Goal: Task Accomplishment & Management: Manage account settings

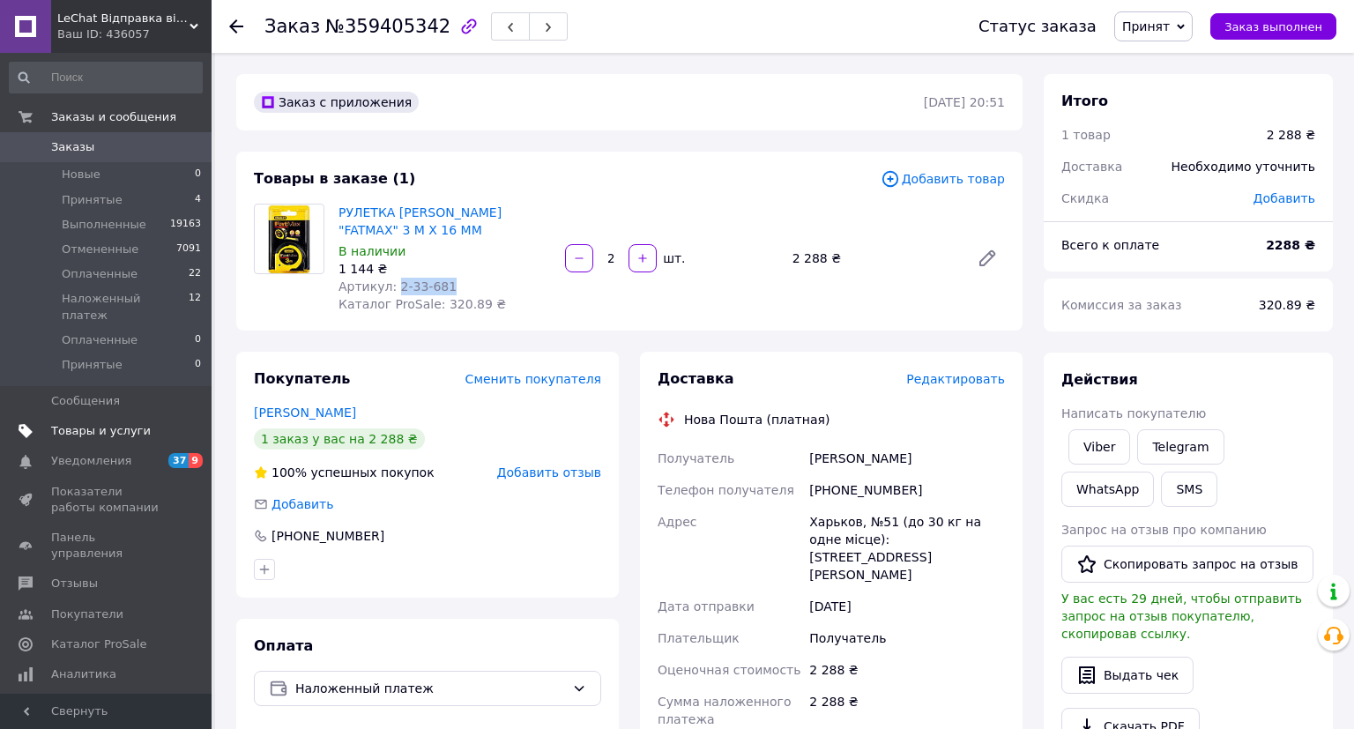
click at [100, 423] on span "Товары и услуги" at bounding box center [101, 431] width 100 height 16
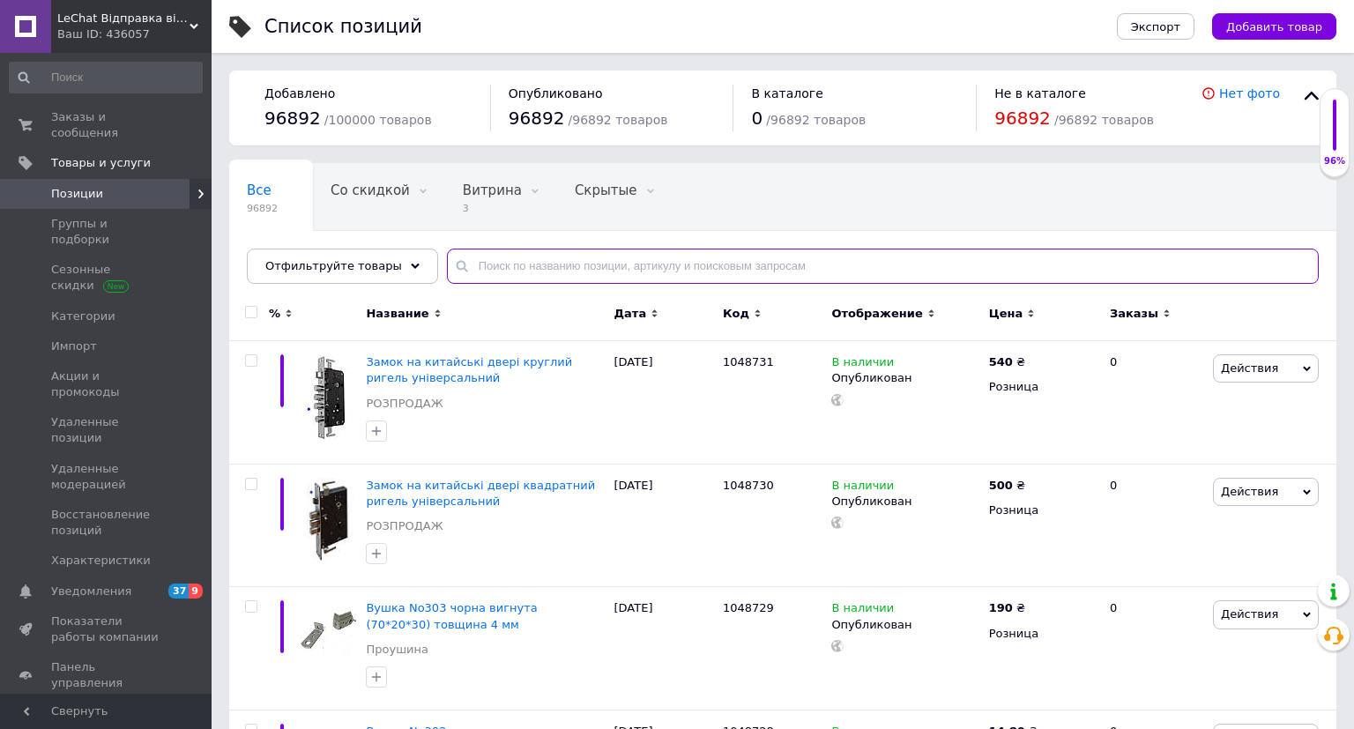
click at [496, 270] on input "text" at bounding box center [883, 266] width 872 height 35
paste input "2-33-681"
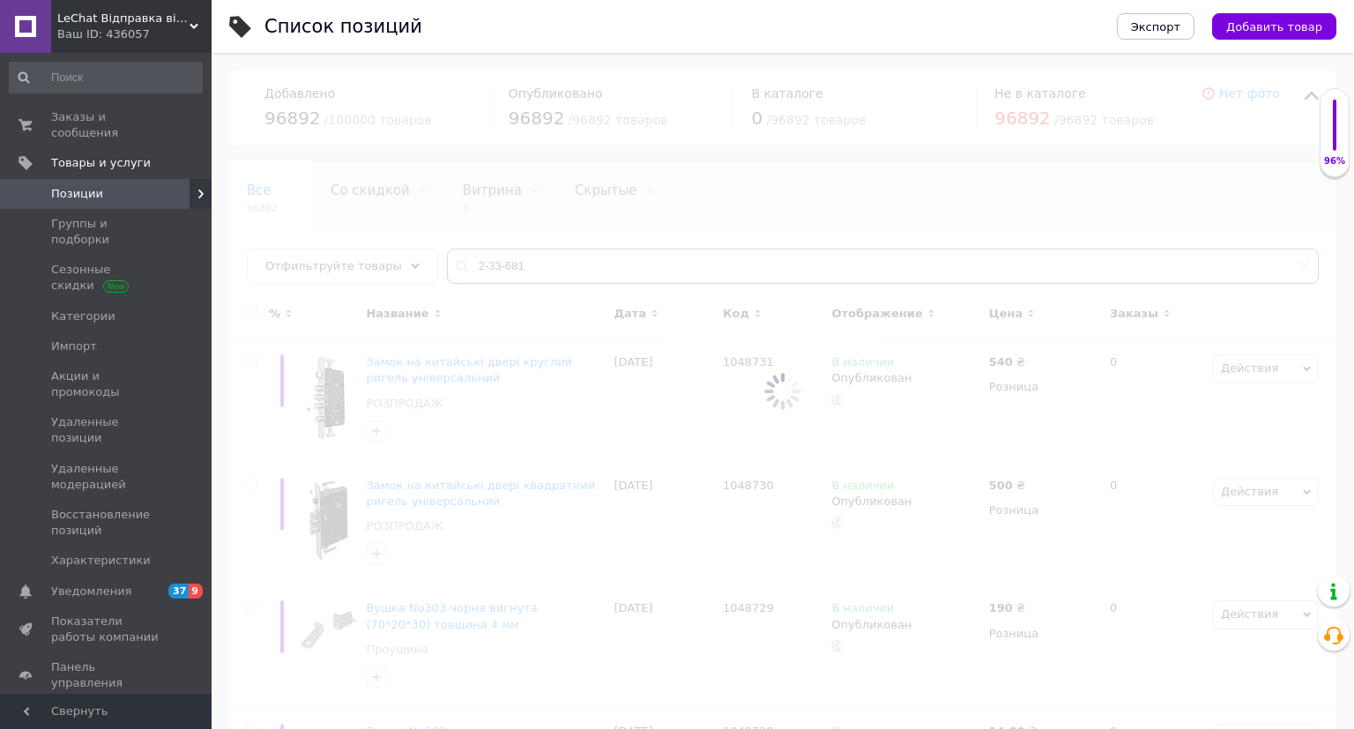
type input "2-33-681"
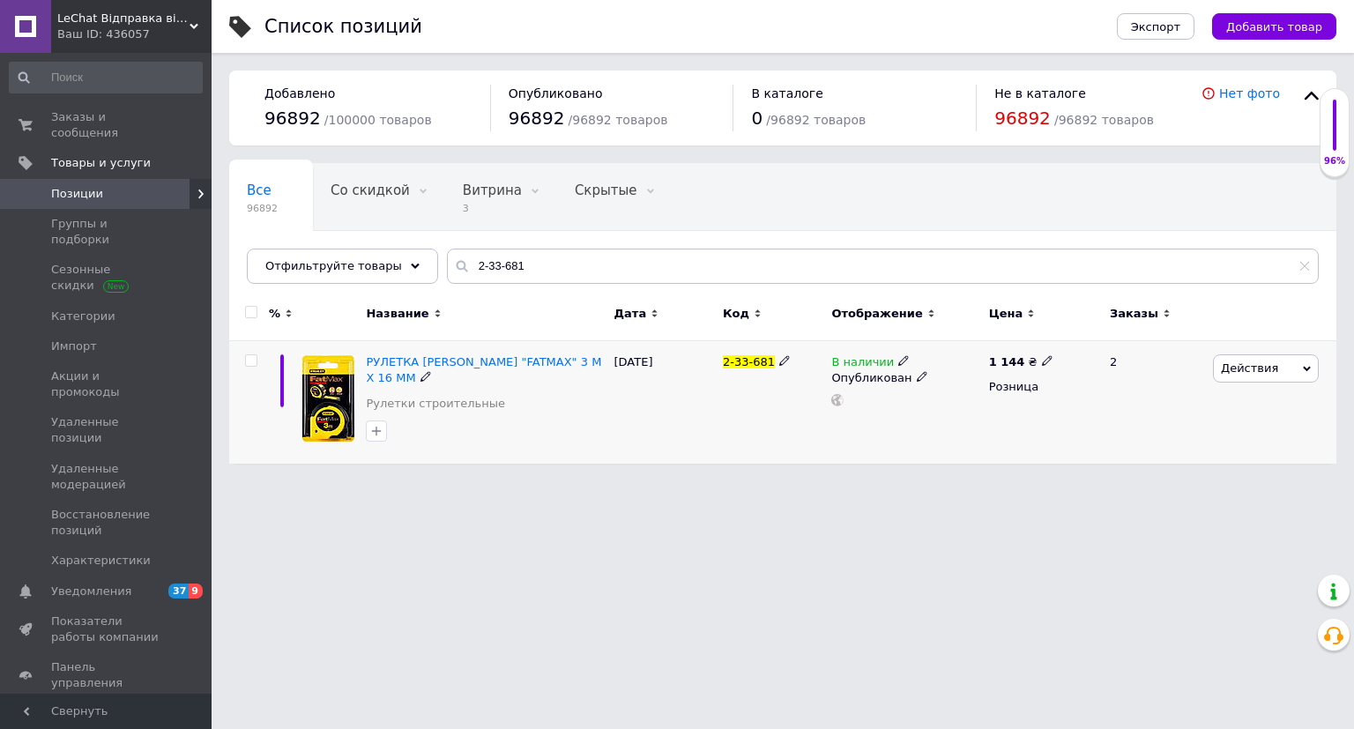
click at [900, 356] on icon at bounding box center [903, 360] width 11 height 11
click at [942, 371] on li "Нет в наличии" at bounding box center [1003, 375] width 168 height 25
click at [746, 412] on div "2-33-681" at bounding box center [773, 402] width 108 height 123
click at [103, 121] on span "Заказы и сообщения" at bounding box center [107, 125] width 112 height 32
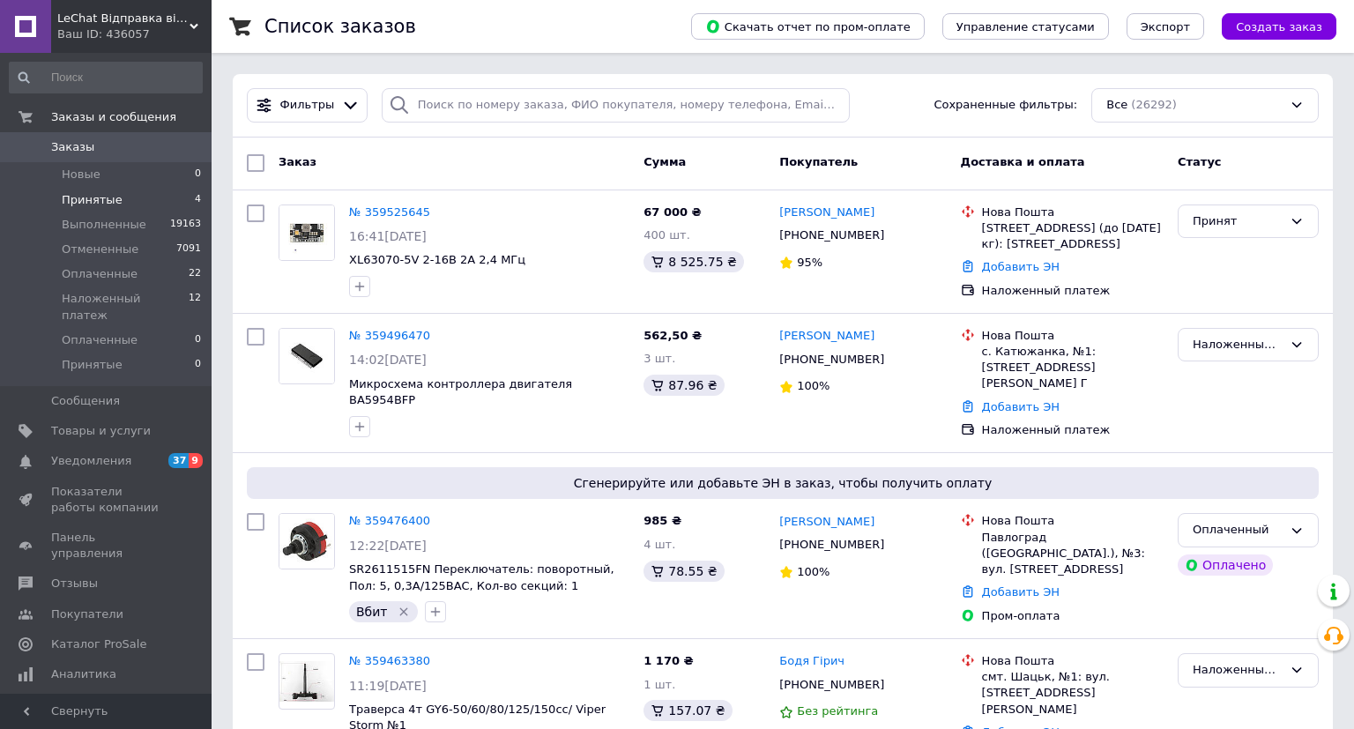
click at [106, 197] on span "Принятые" at bounding box center [92, 200] width 61 height 16
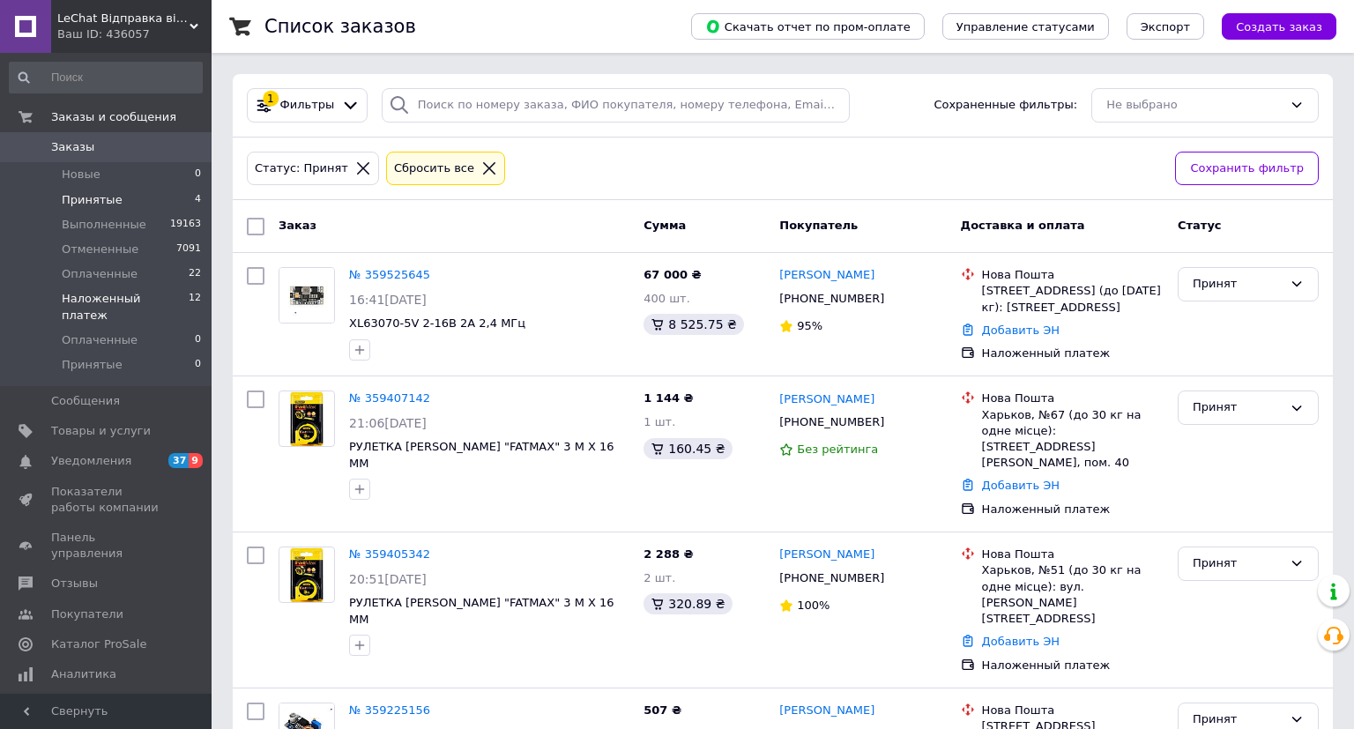
click at [144, 297] on span "Наложенный платеж" at bounding box center [125, 307] width 127 height 32
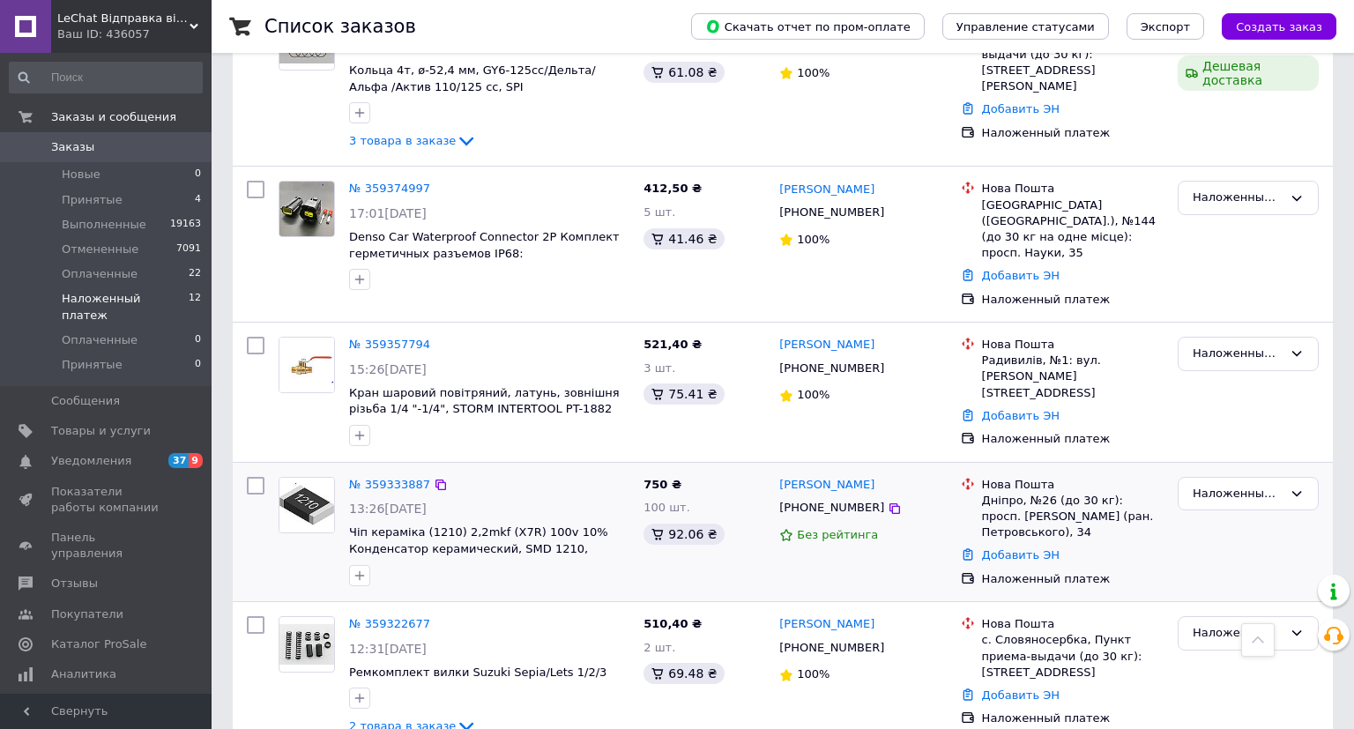
scroll to position [875, 0]
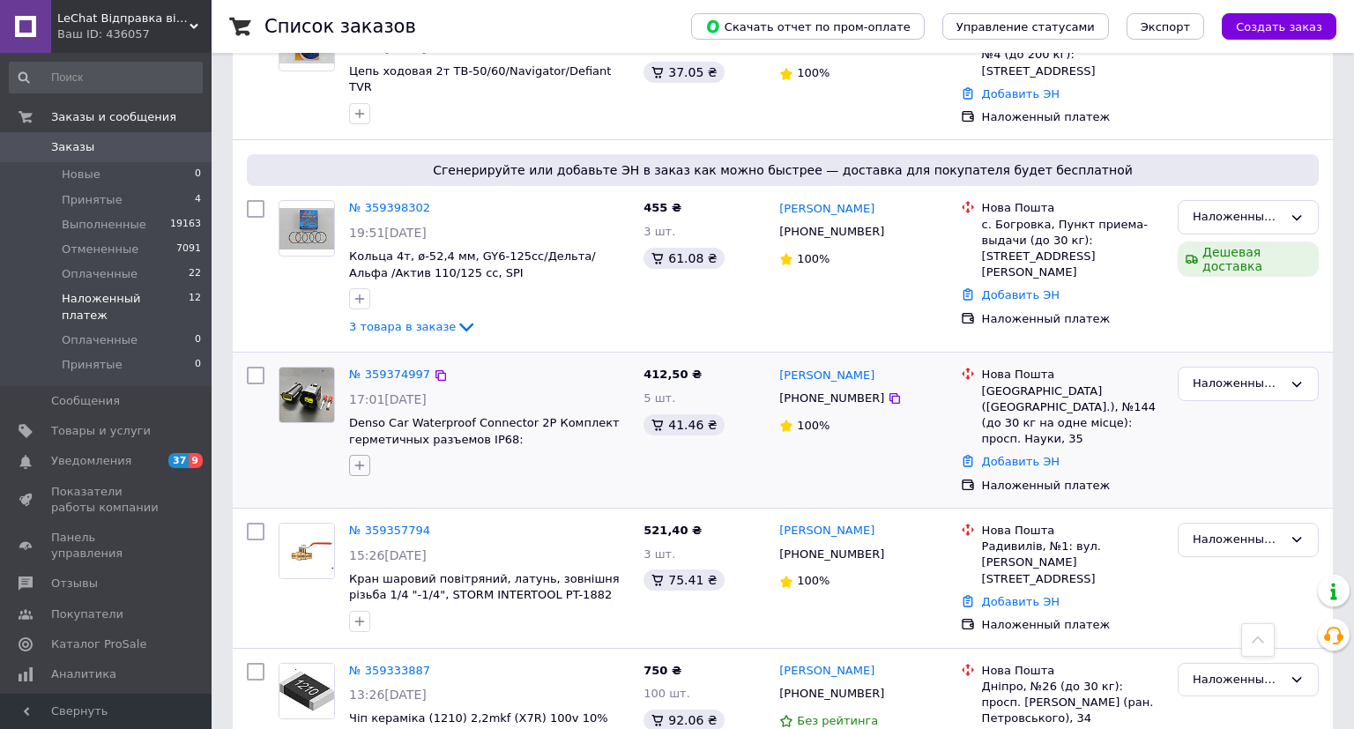
click at [358, 458] on icon "button" at bounding box center [360, 465] width 14 height 14
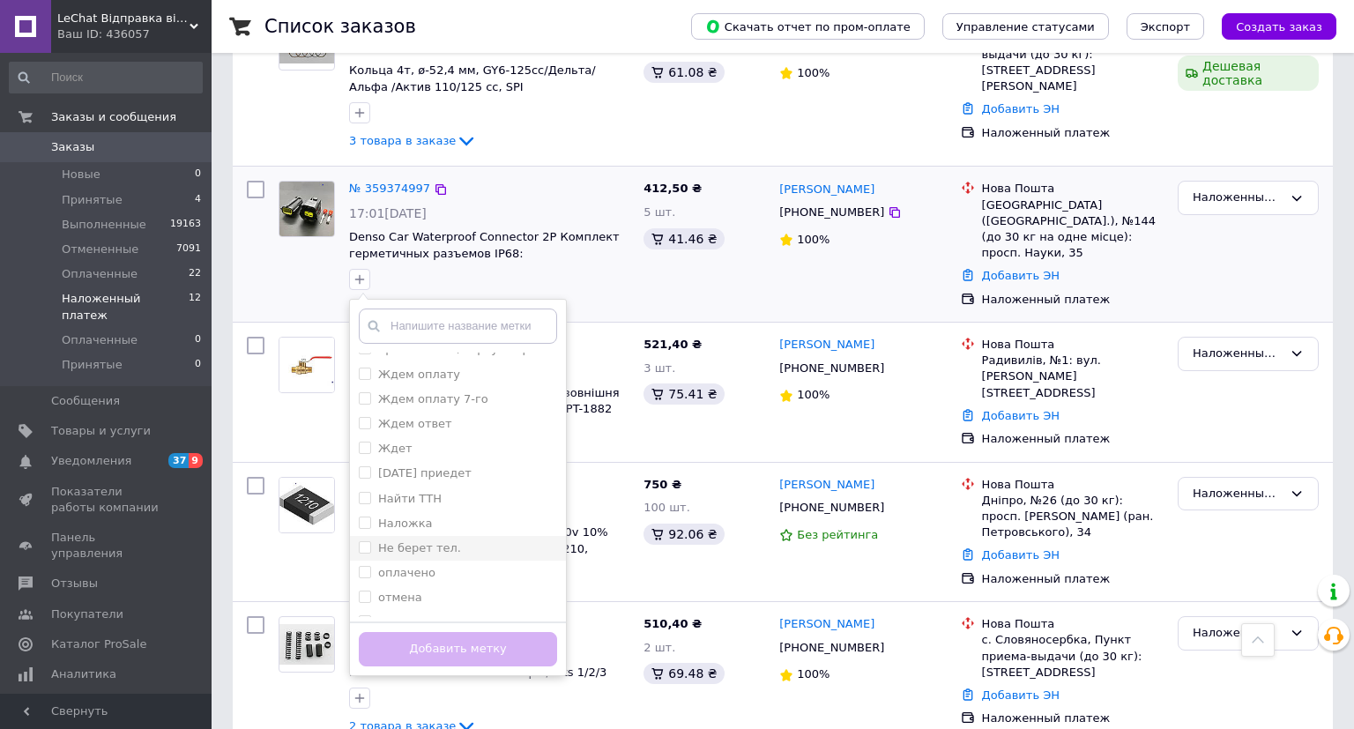
scroll to position [186, 0]
click at [404, 570] on label "отмена" at bounding box center [400, 576] width 44 height 13
checkbox input "true"
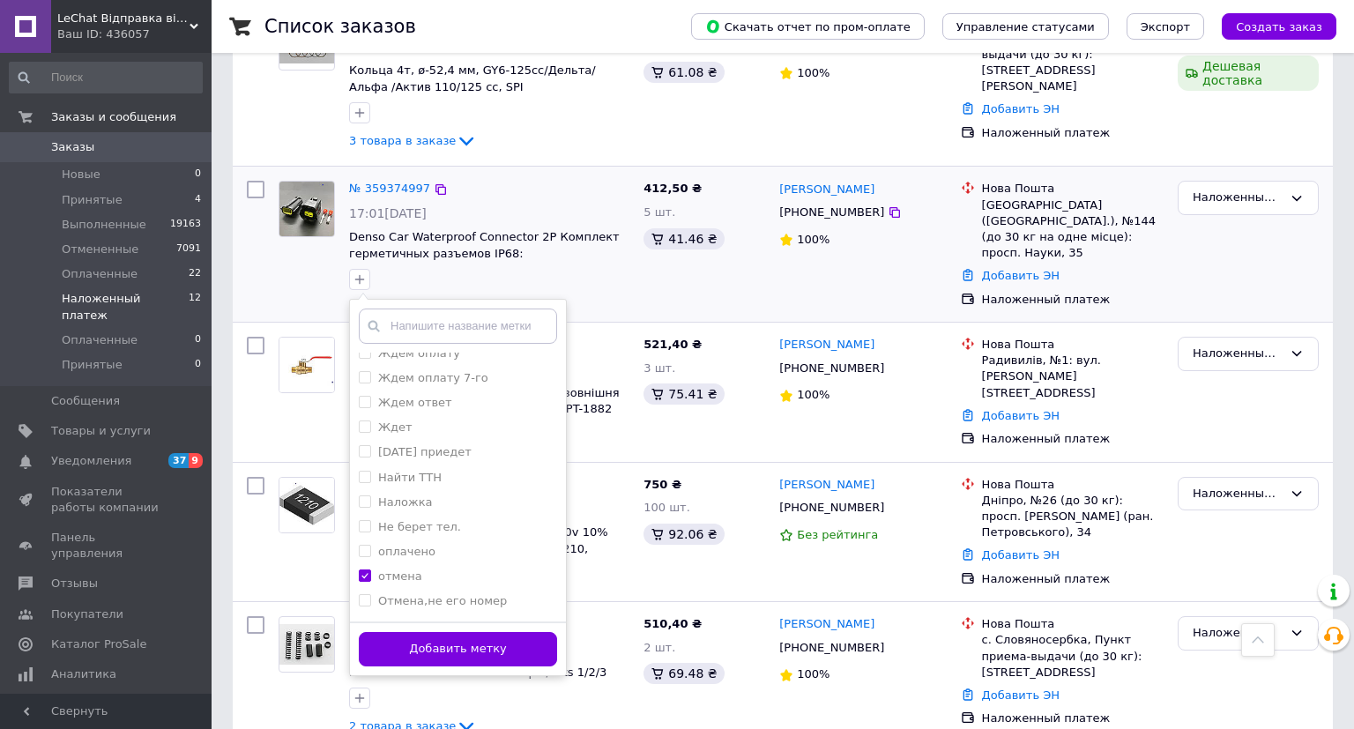
click at [427, 622] on div "Добавить метку" at bounding box center [458, 649] width 216 height 54
click at [428, 632] on button "Добавить метку" at bounding box center [458, 649] width 198 height 34
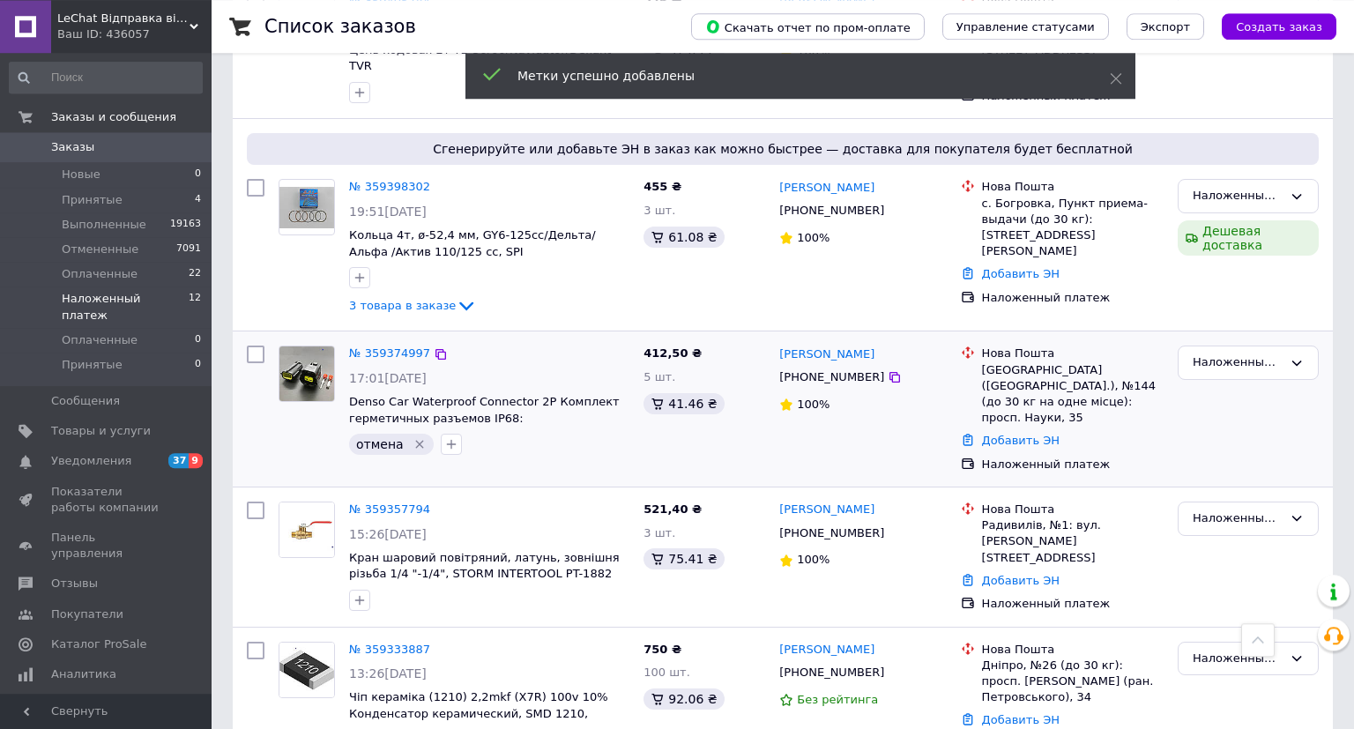
scroll to position [875, 0]
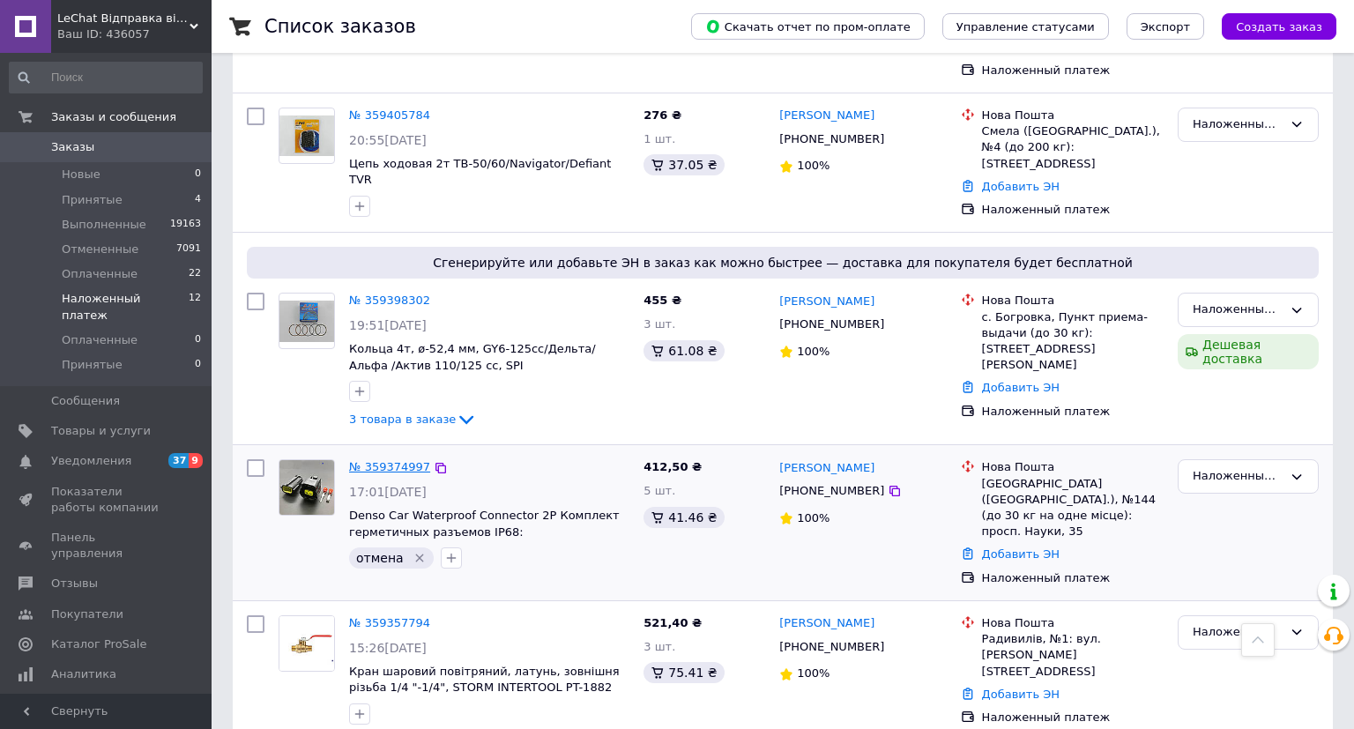
click at [389, 460] on link "№ 359374997" at bounding box center [389, 466] width 81 height 13
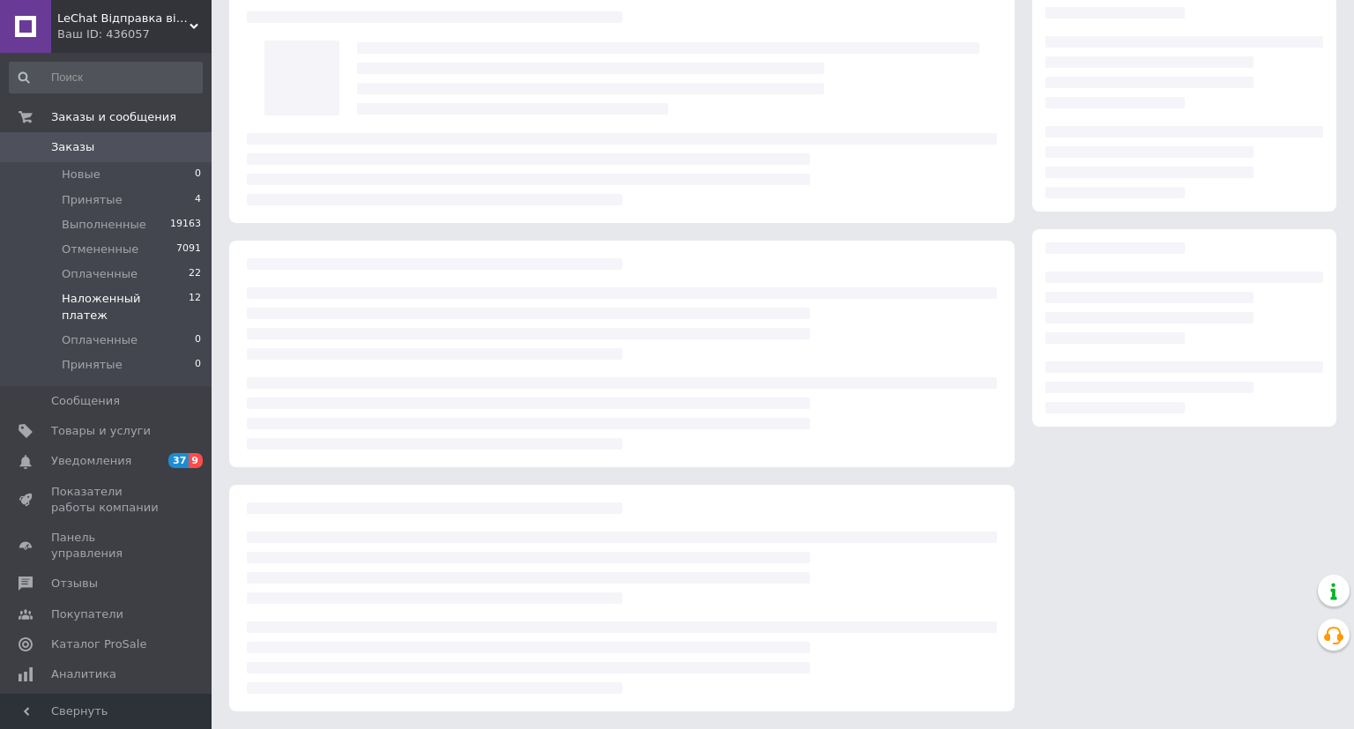
scroll to position [76, 0]
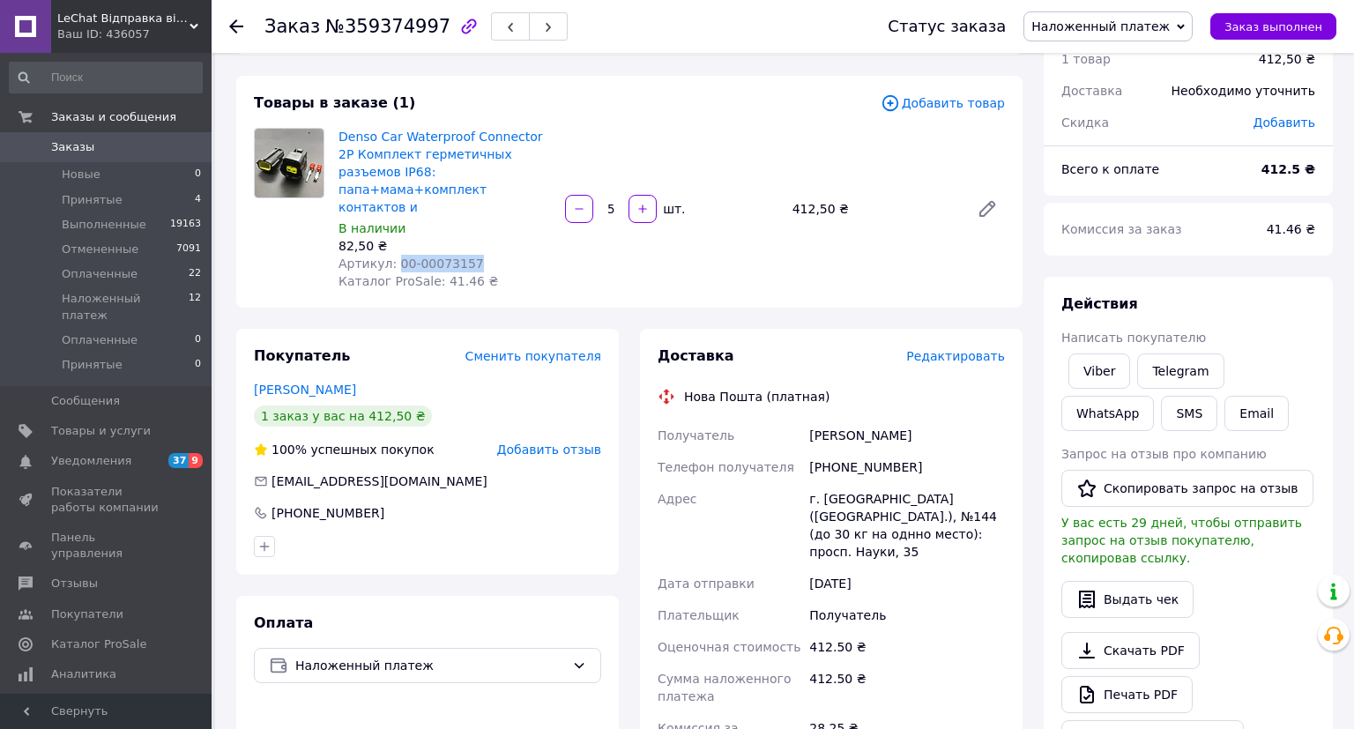
drag, startPoint x: 391, startPoint y: 243, endPoint x: 487, endPoint y: 242, distance: 95.2
click at [487, 255] on div "Артикул: 00-00073157" at bounding box center [445, 264] width 212 height 18
copy span "00-00073157"
click at [76, 176] on span "Новые" at bounding box center [81, 175] width 39 height 16
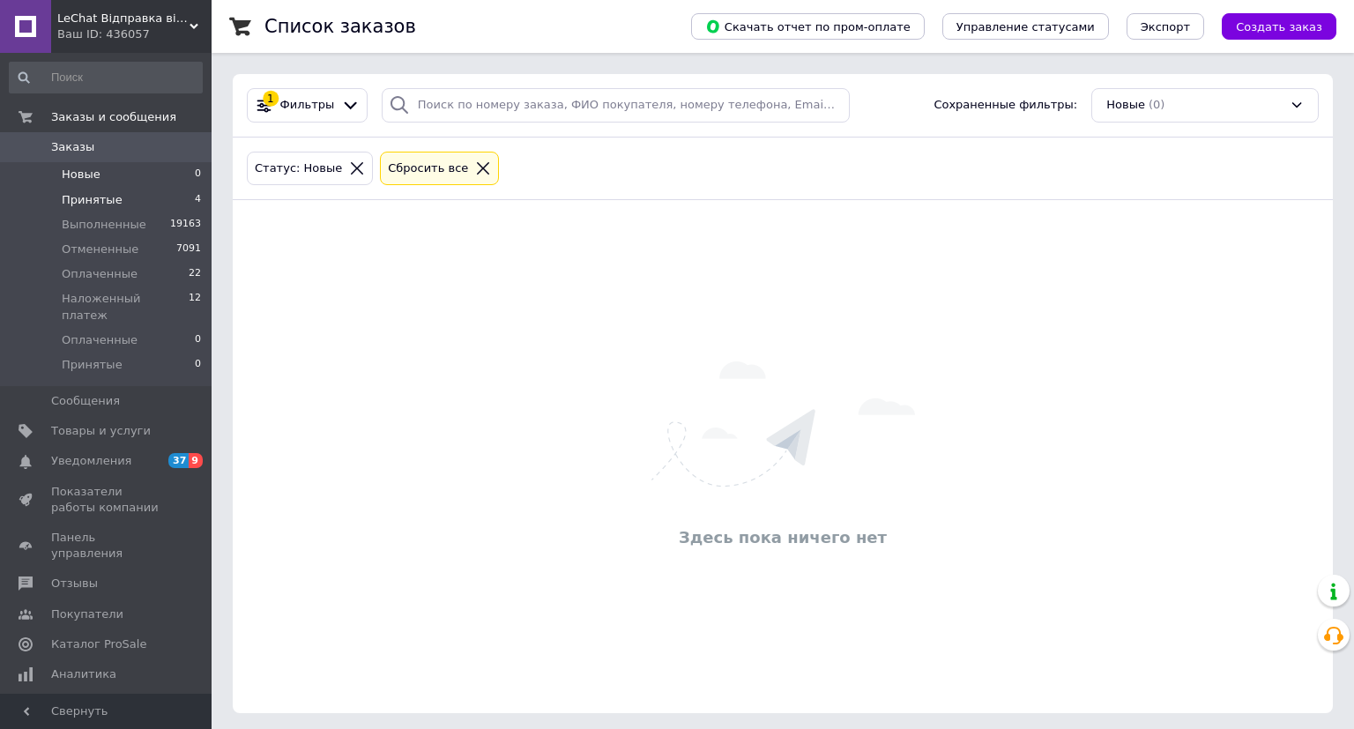
click at [89, 203] on span "Принятые" at bounding box center [92, 200] width 61 height 16
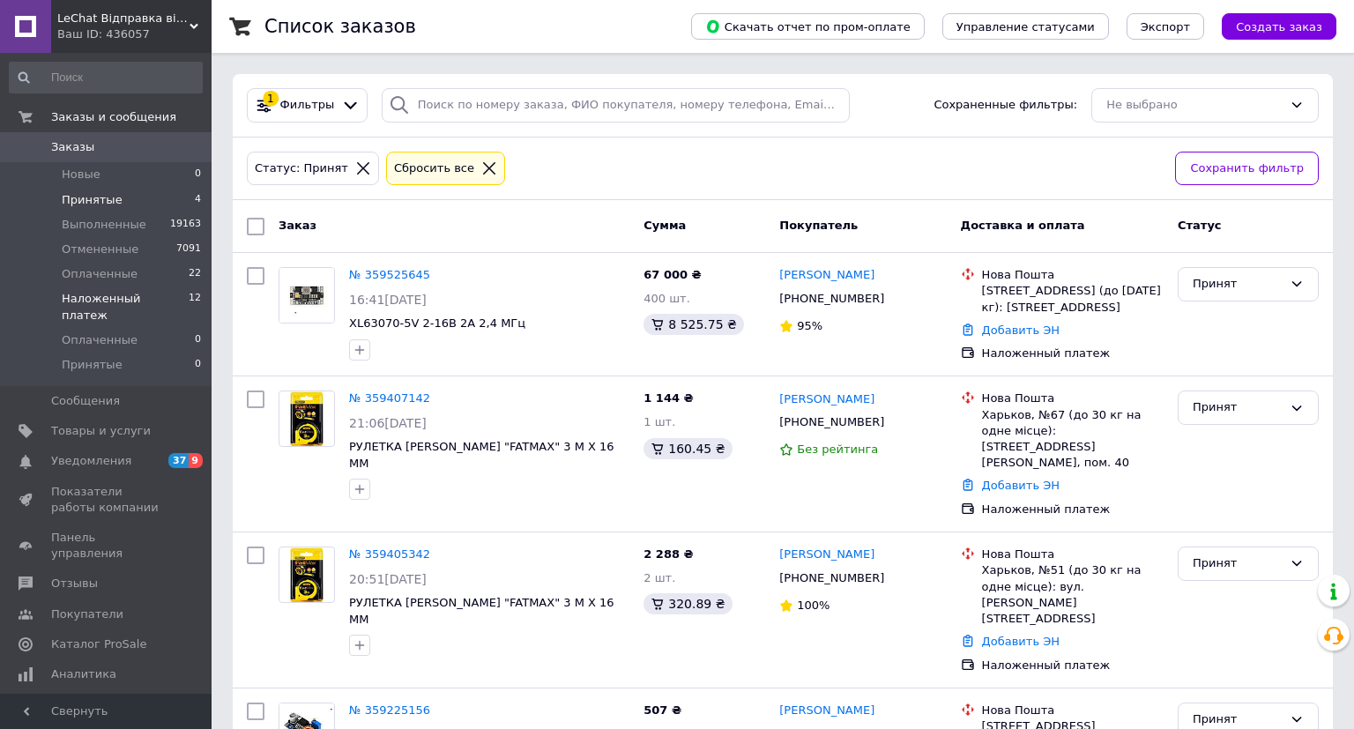
click at [132, 301] on span "Наложенный платеж" at bounding box center [125, 307] width 127 height 32
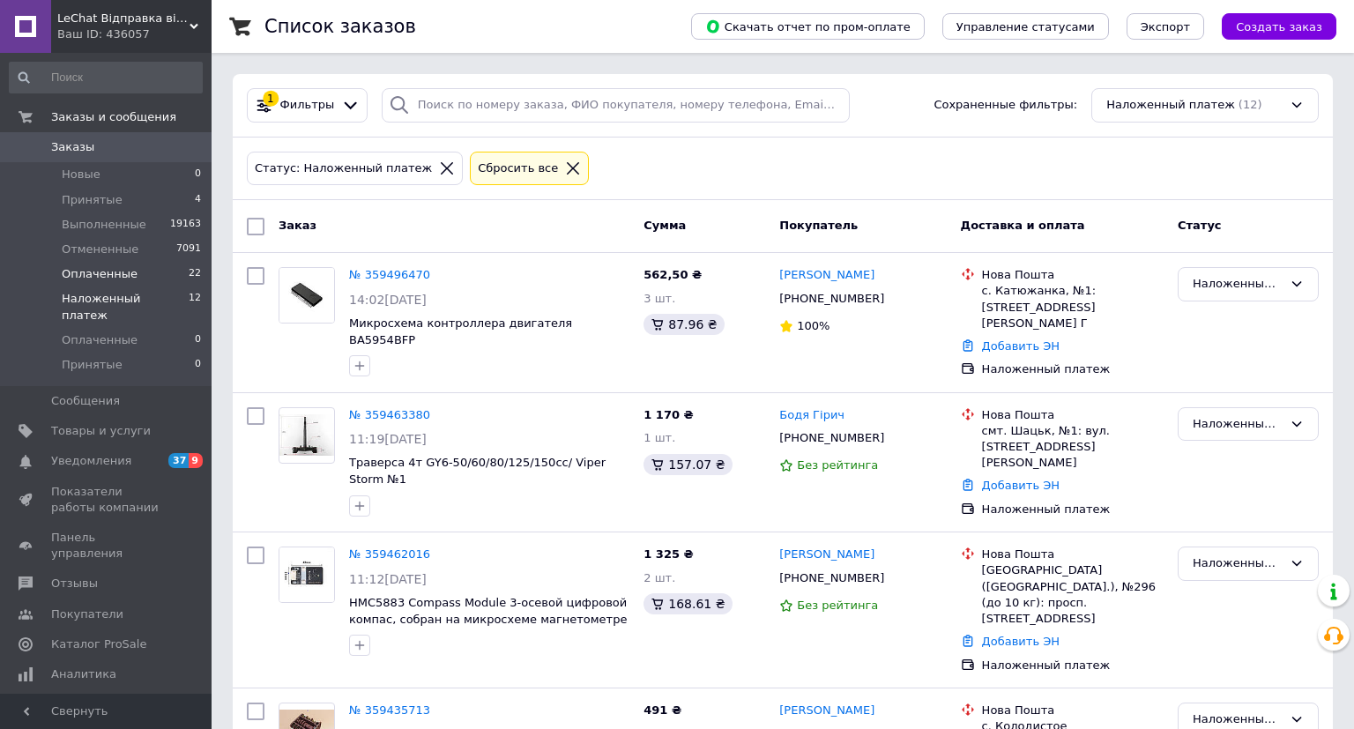
click at [100, 275] on span "Оплаченные" at bounding box center [100, 274] width 76 height 16
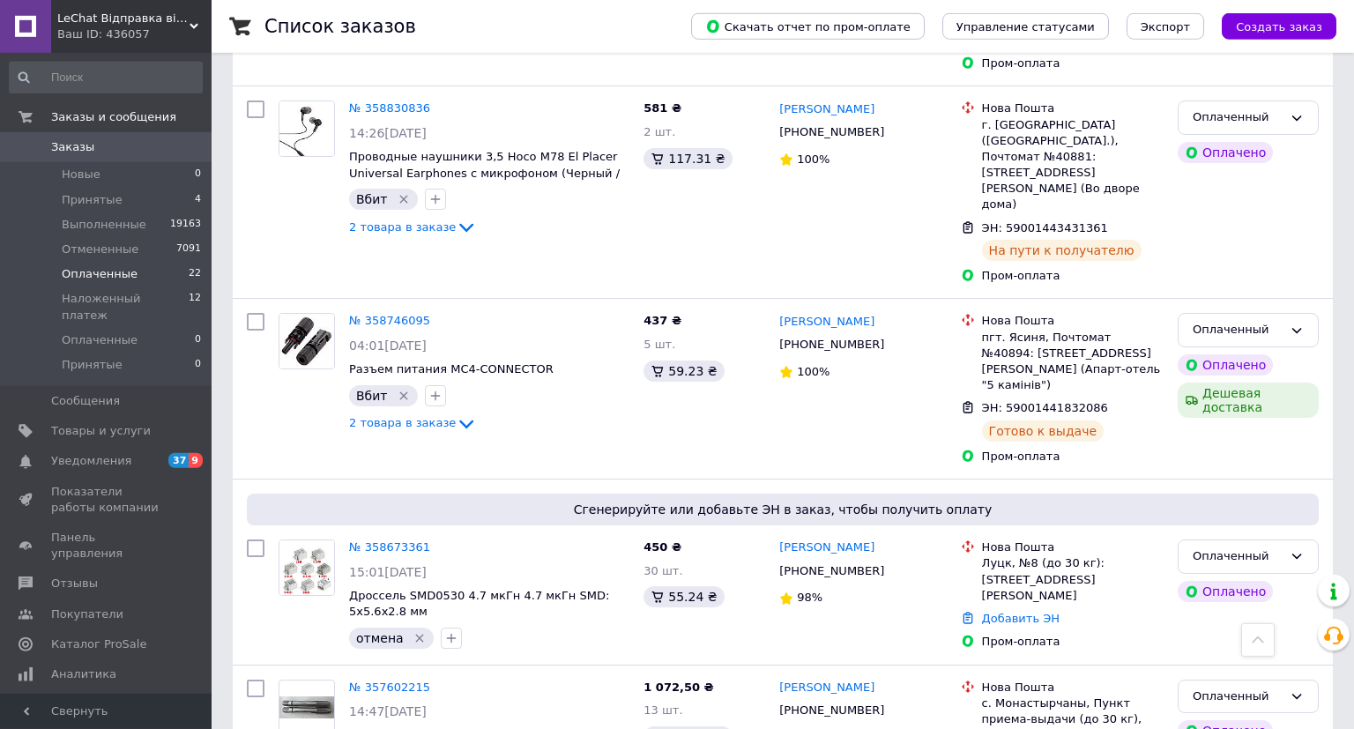
scroll to position [2048, 0]
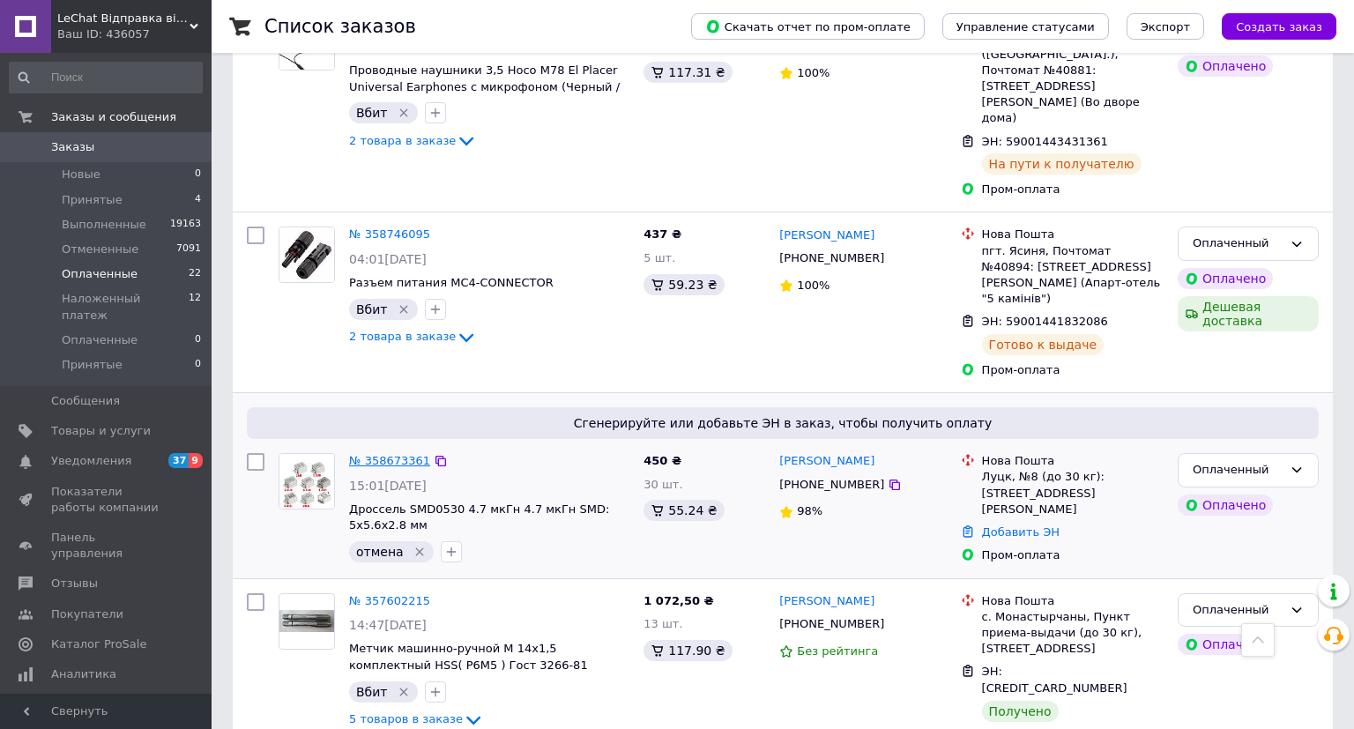
click at [361, 454] on link "№ 358673361" at bounding box center [389, 460] width 81 height 13
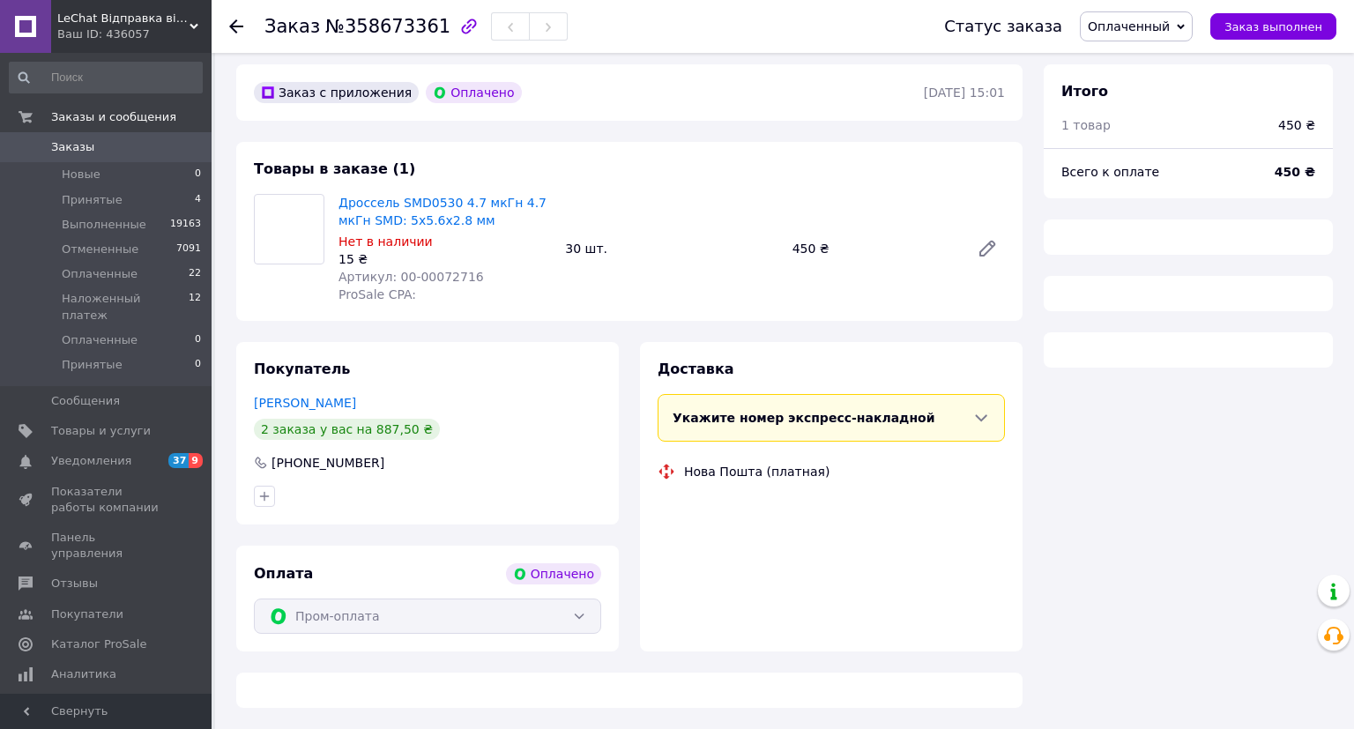
scroll to position [67, 0]
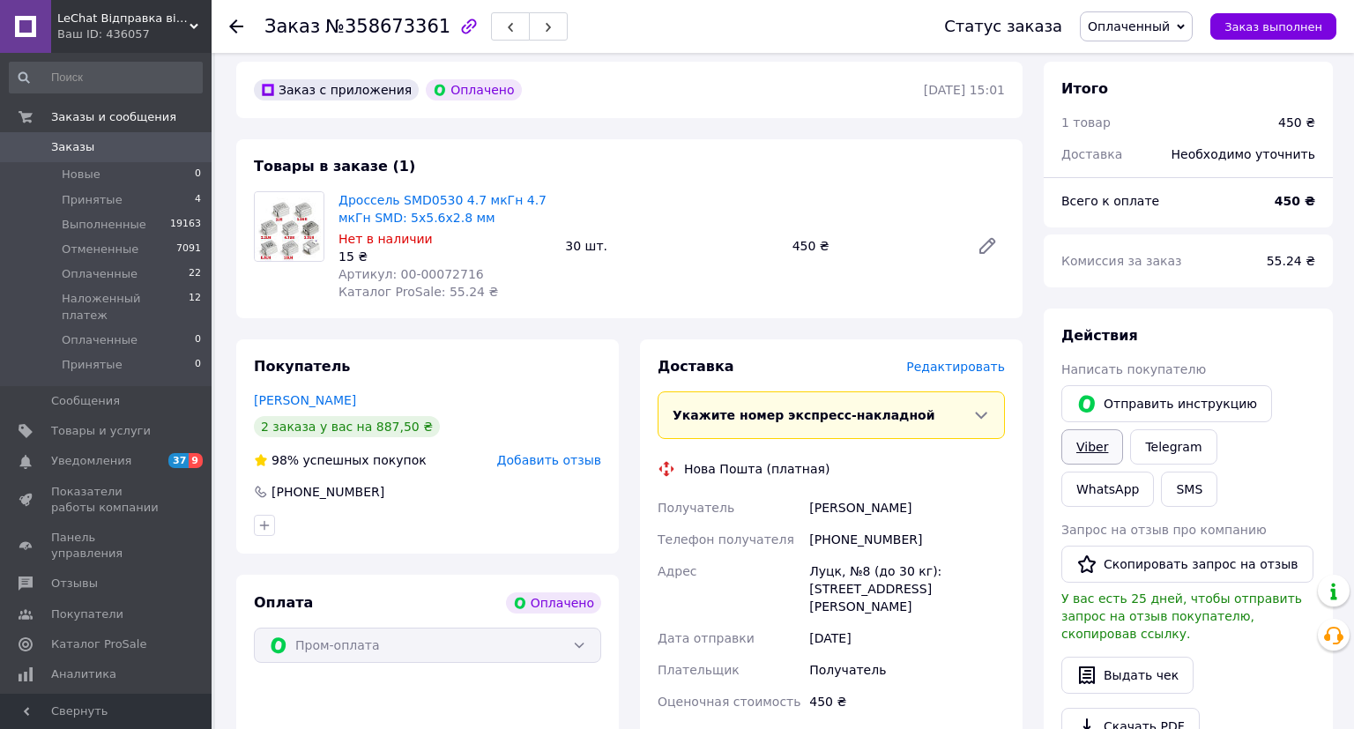
click at [1078, 449] on link "Viber" at bounding box center [1092, 446] width 62 height 35
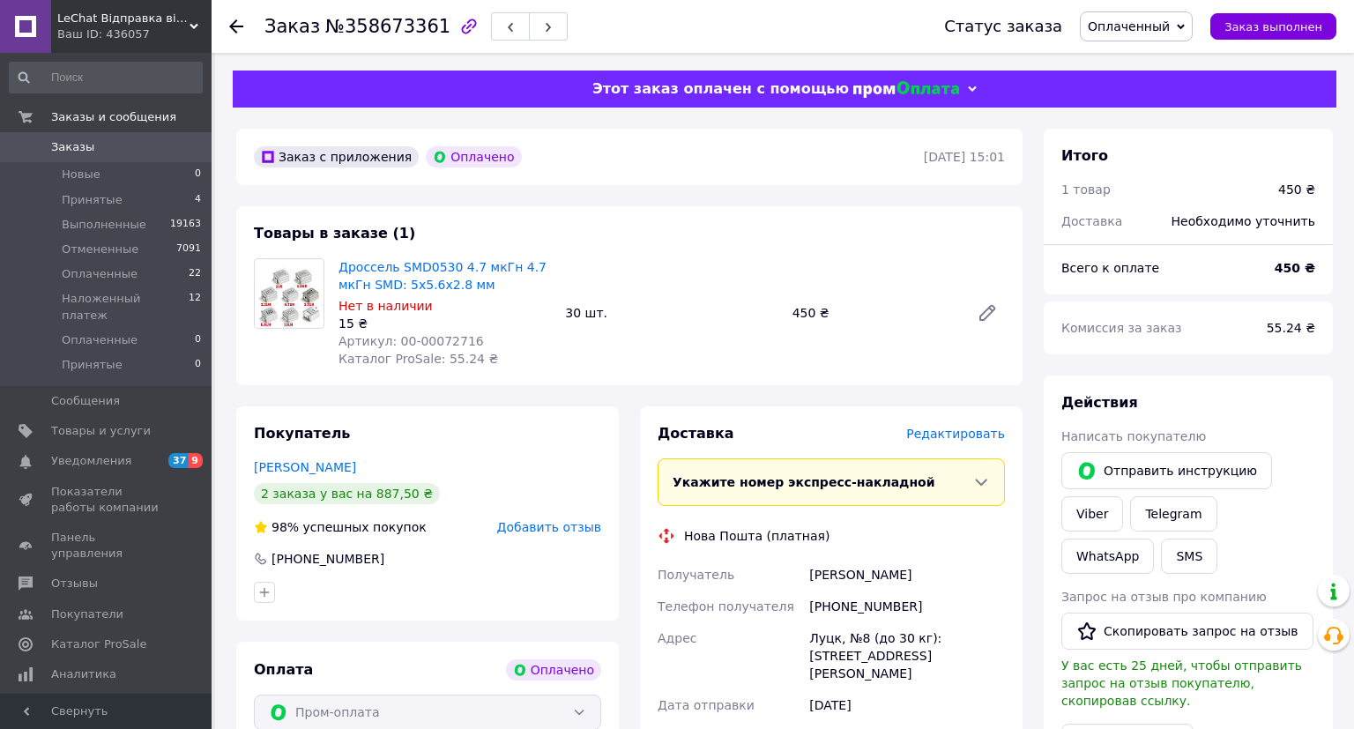
click at [90, 148] on span "Заказы" at bounding box center [107, 147] width 112 height 16
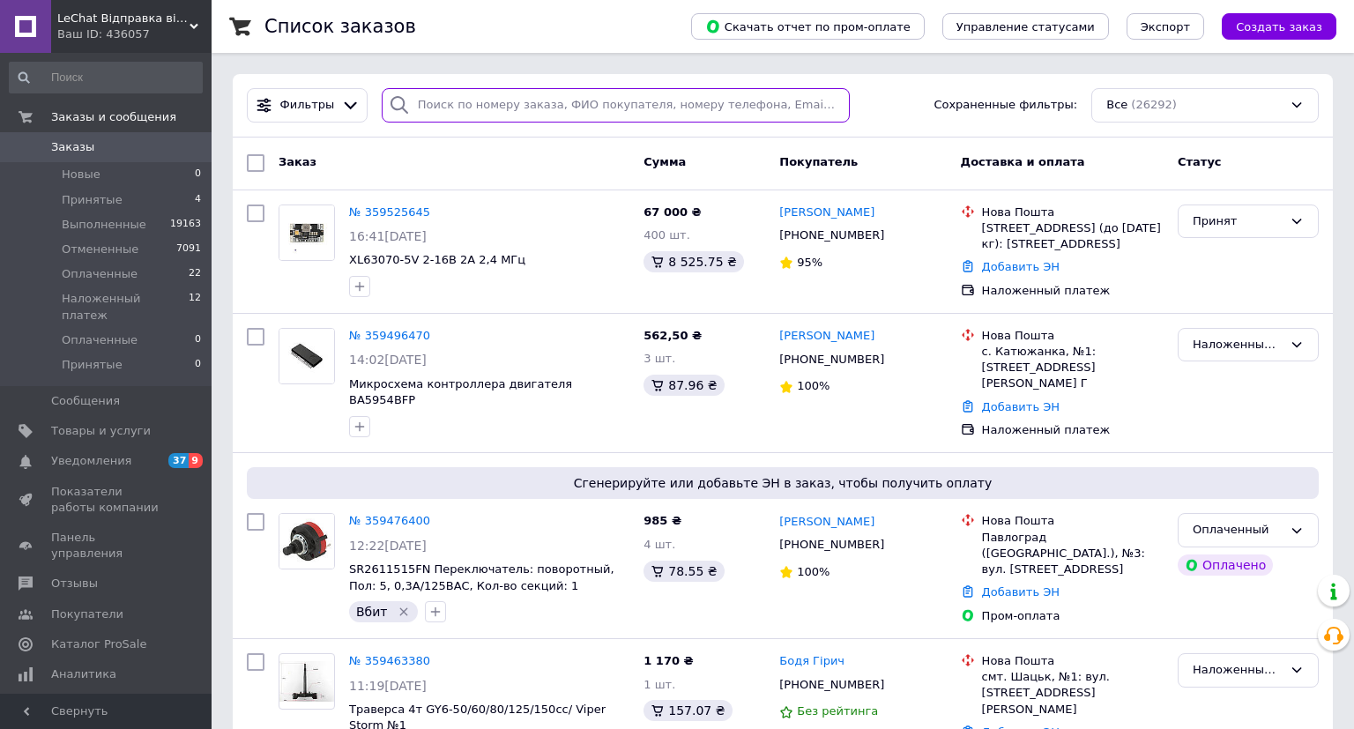
click at [465, 93] on input "search" at bounding box center [616, 105] width 469 height 34
type input "442"
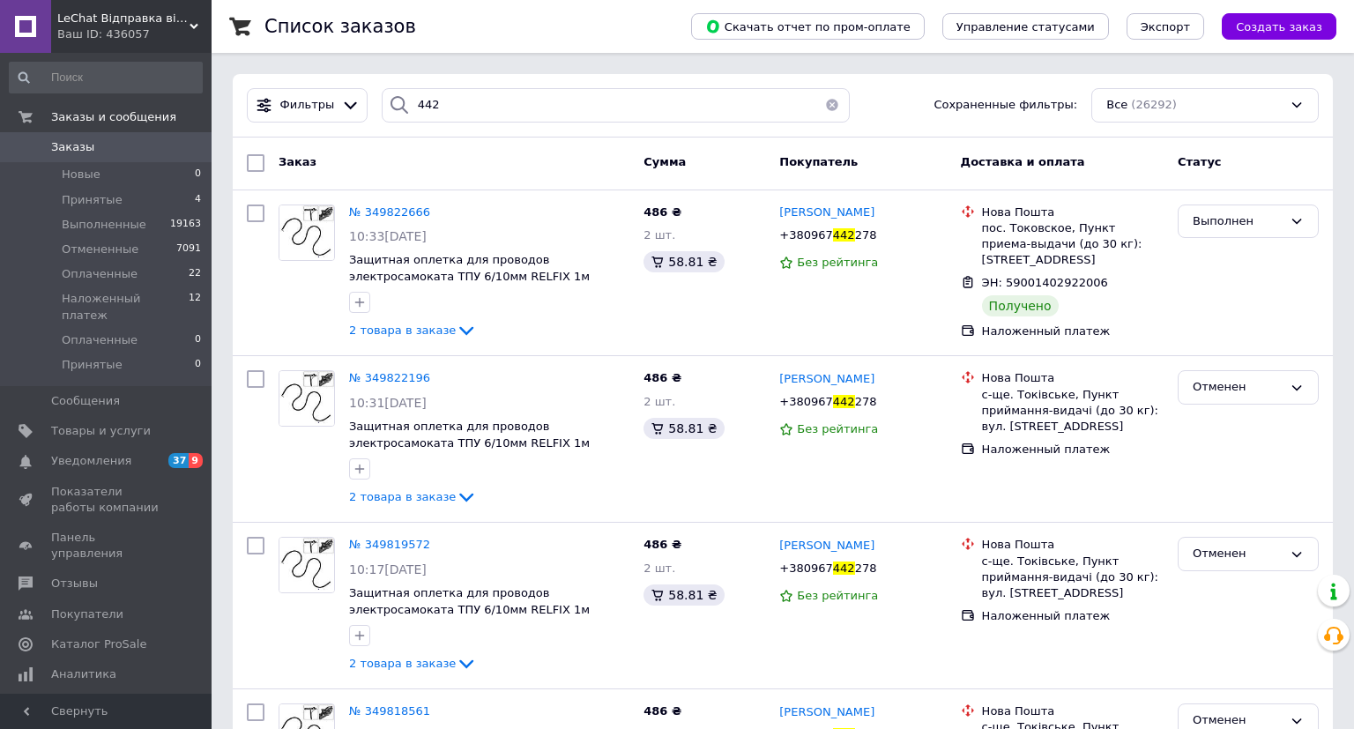
click at [823, 106] on button "button" at bounding box center [832, 105] width 35 height 34
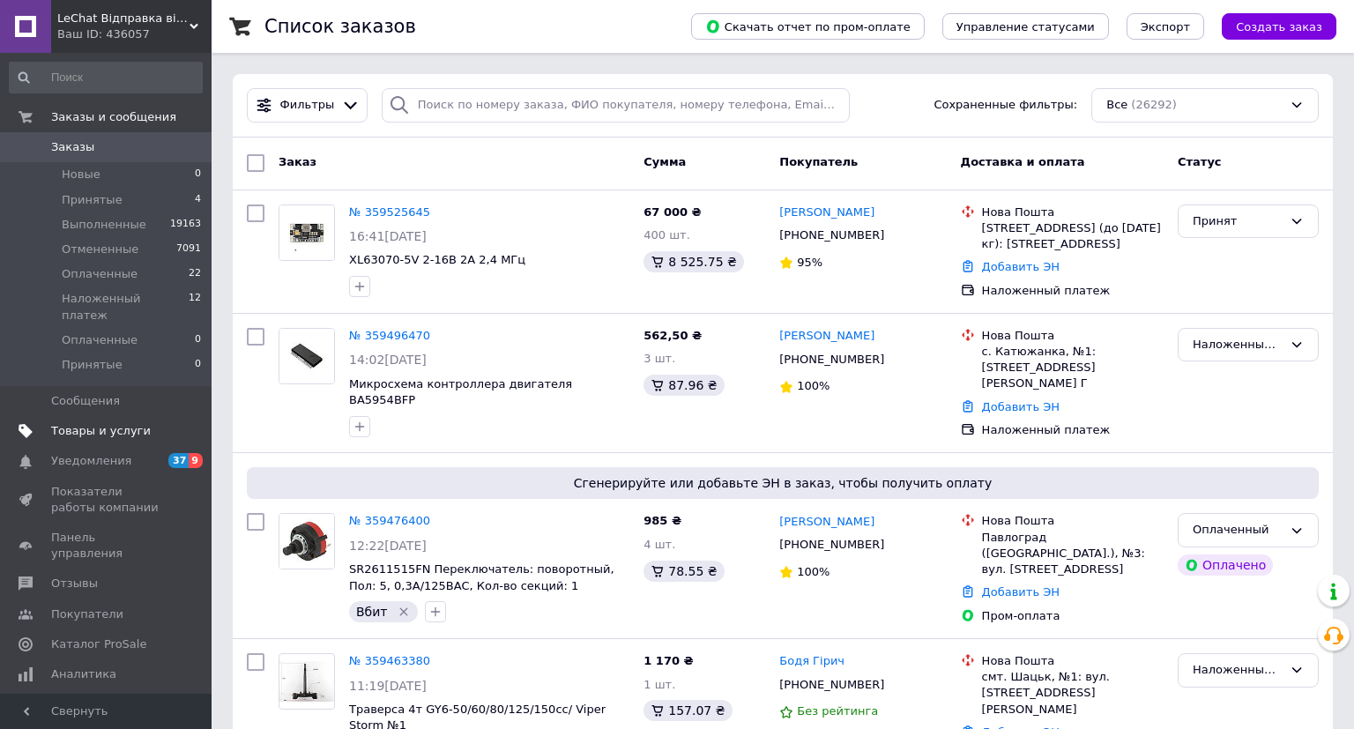
click at [96, 423] on span "Товары и услуги" at bounding box center [101, 431] width 100 height 16
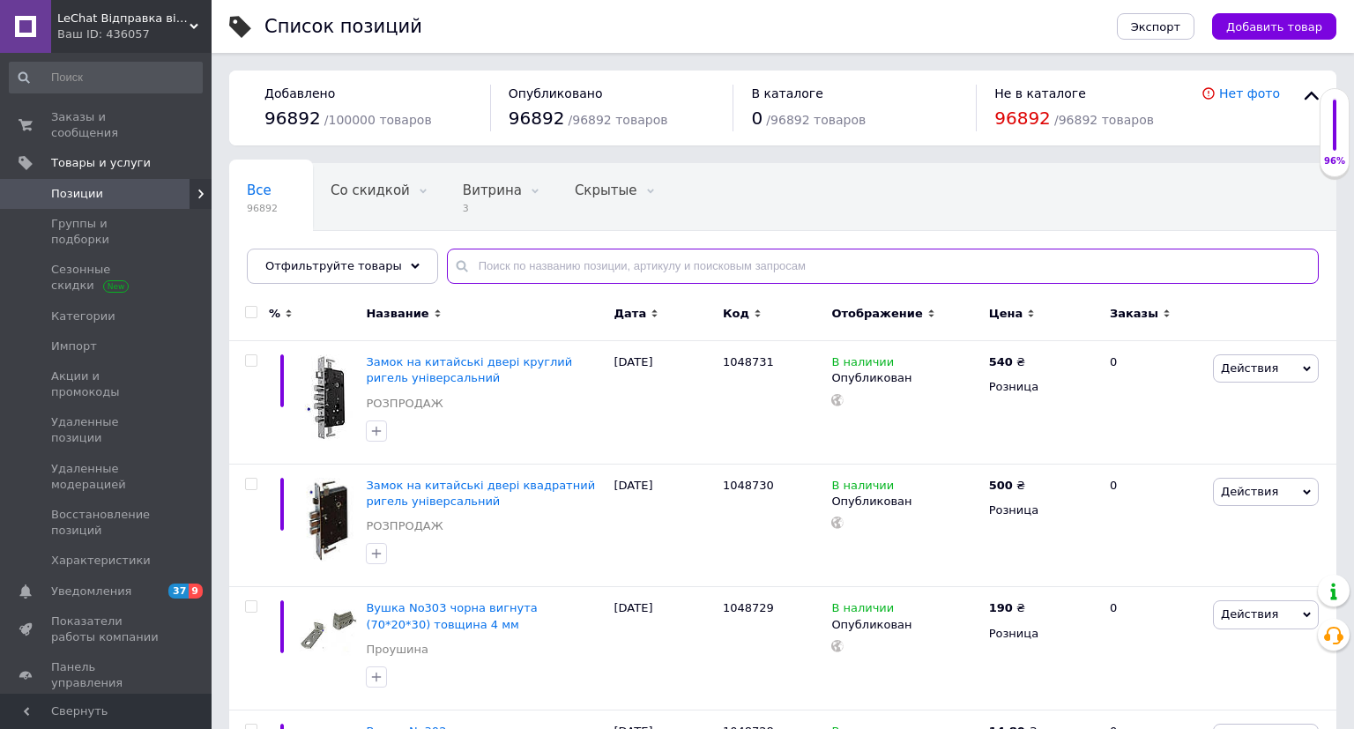
click at [495, 267] on input "text" at bounding box center [883, 266] width 872 height 35
paste input "00-00068460"
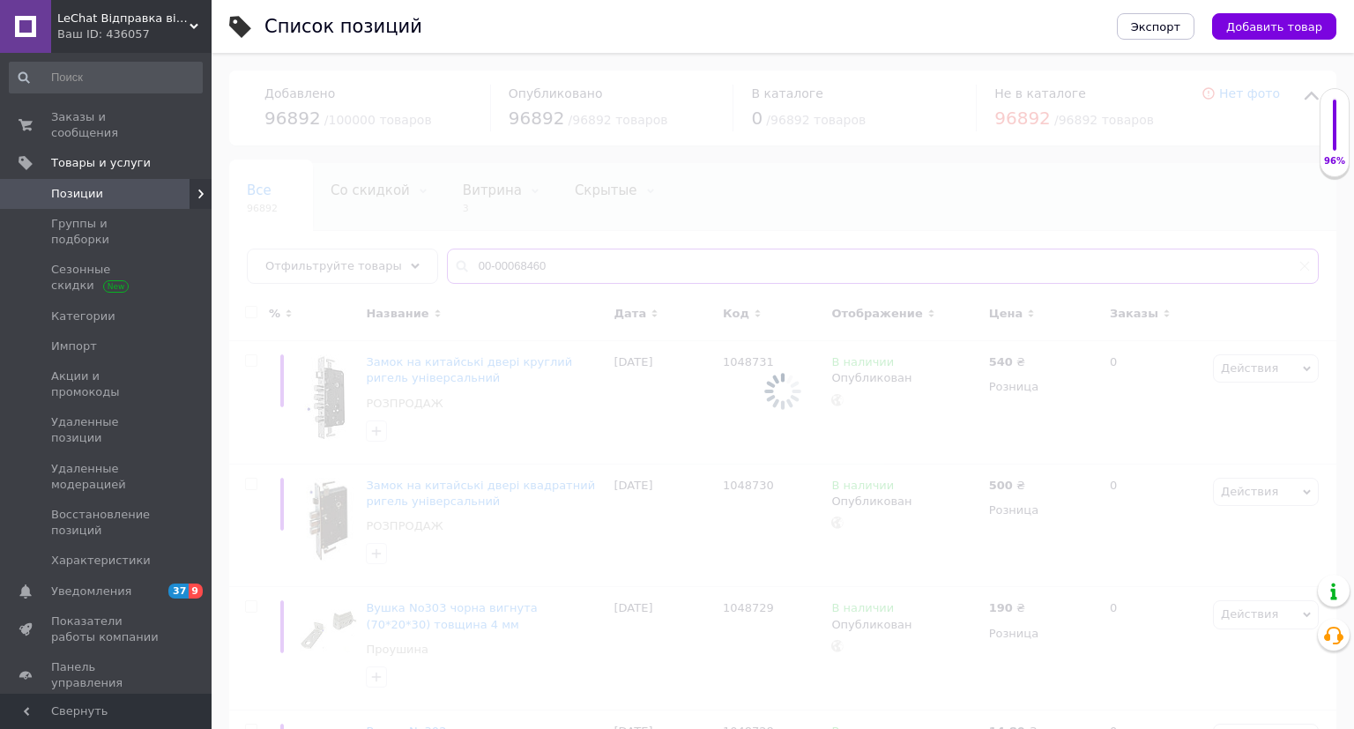
type input "00-00068460"
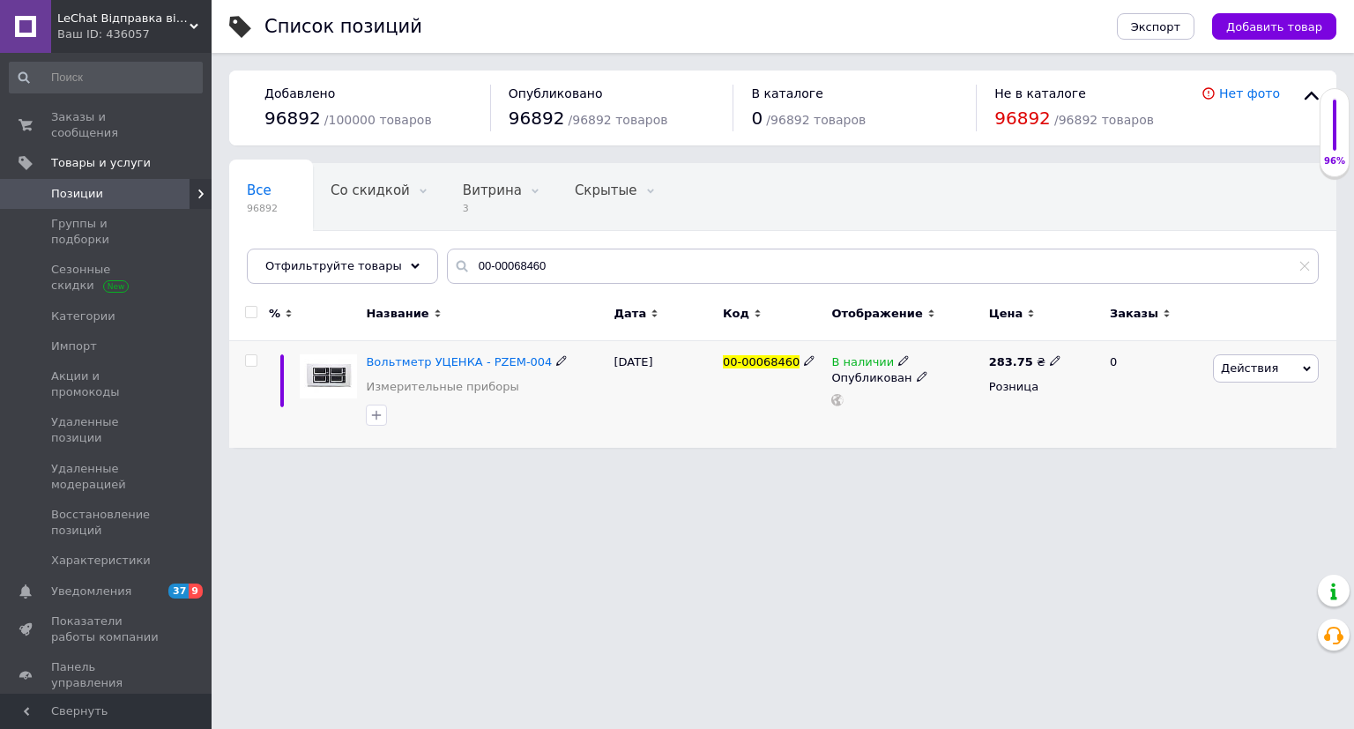
click at [898, 361] on icon at bounding box center [903, 360] width 11 height 11
click at [972, 367] on li "Нет в наличии" at bounding box center [1003, 375] width 168 height 25
click at [667, 428] on div "[DATE]" at bounding box center [664, 394] width 108 height 107
click at [84, 115] on span "Заказы и сообщения" at bounding box center [107, 125] width 112 height 32
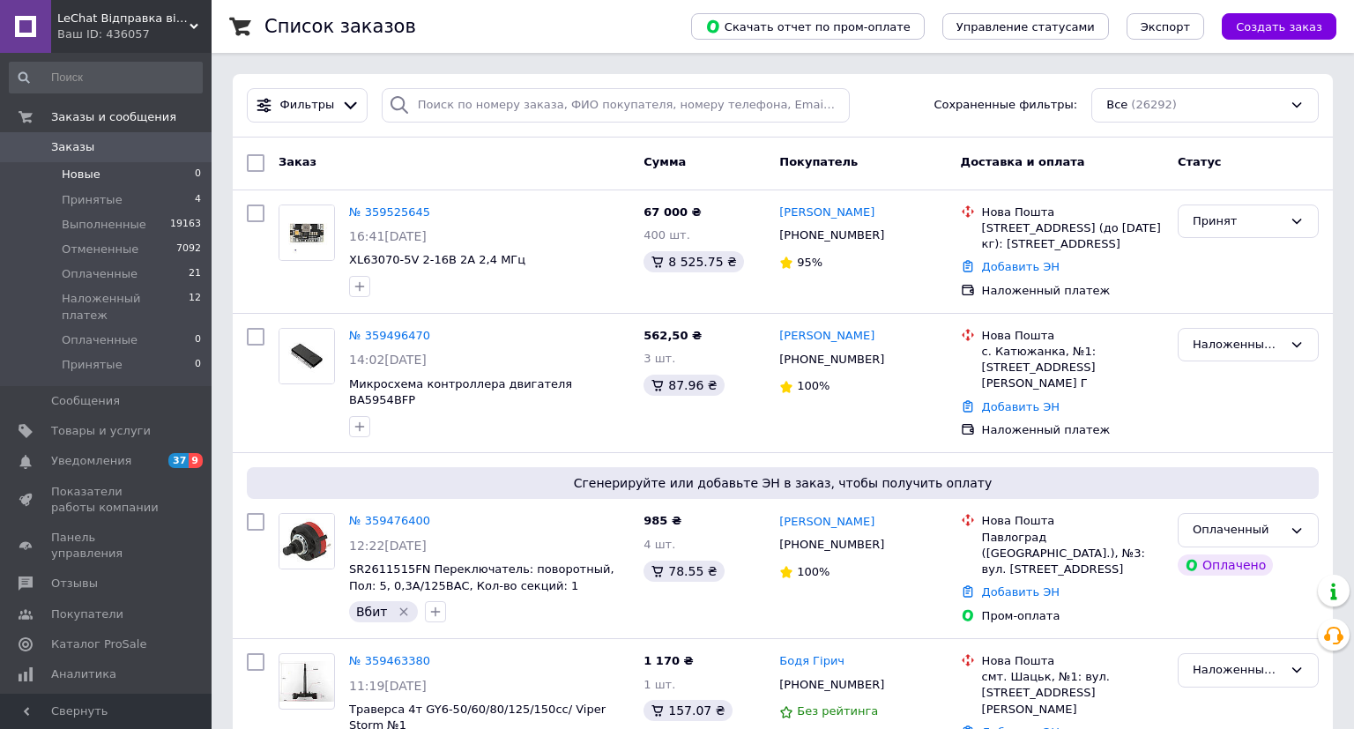
click at [90, 178] on span "Новые" at bounding box center [81, 175] width 39 height 16
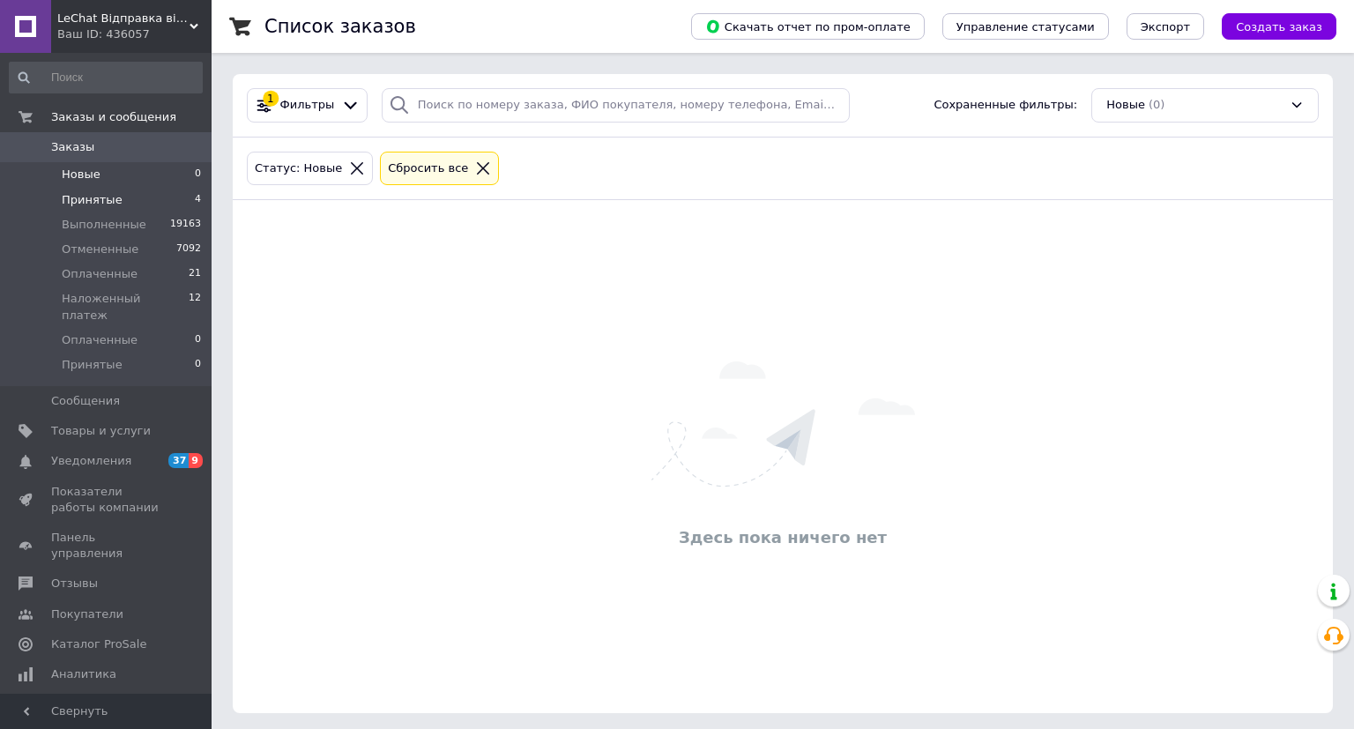
click at [104, 199] on span "Принятые" at bounding box center [92, 200] width 61 height 16
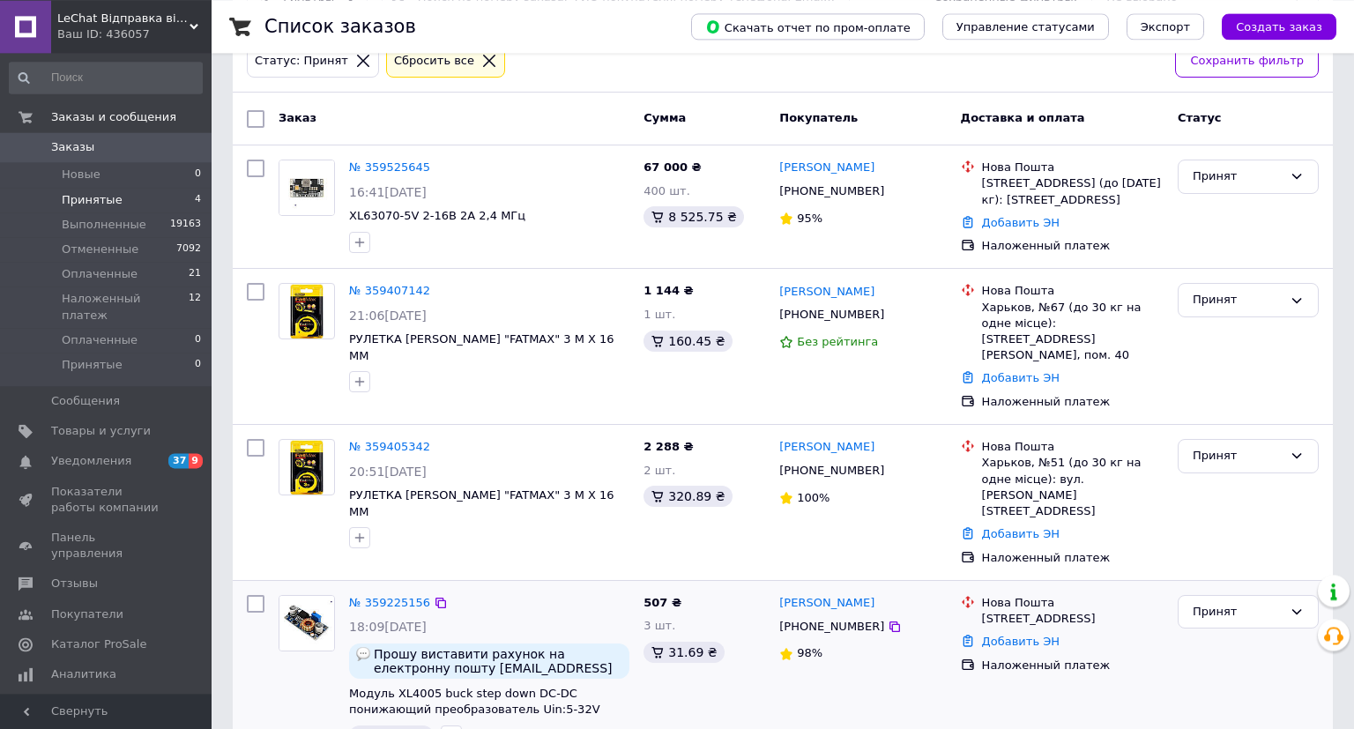
scroll to position [110, 0]
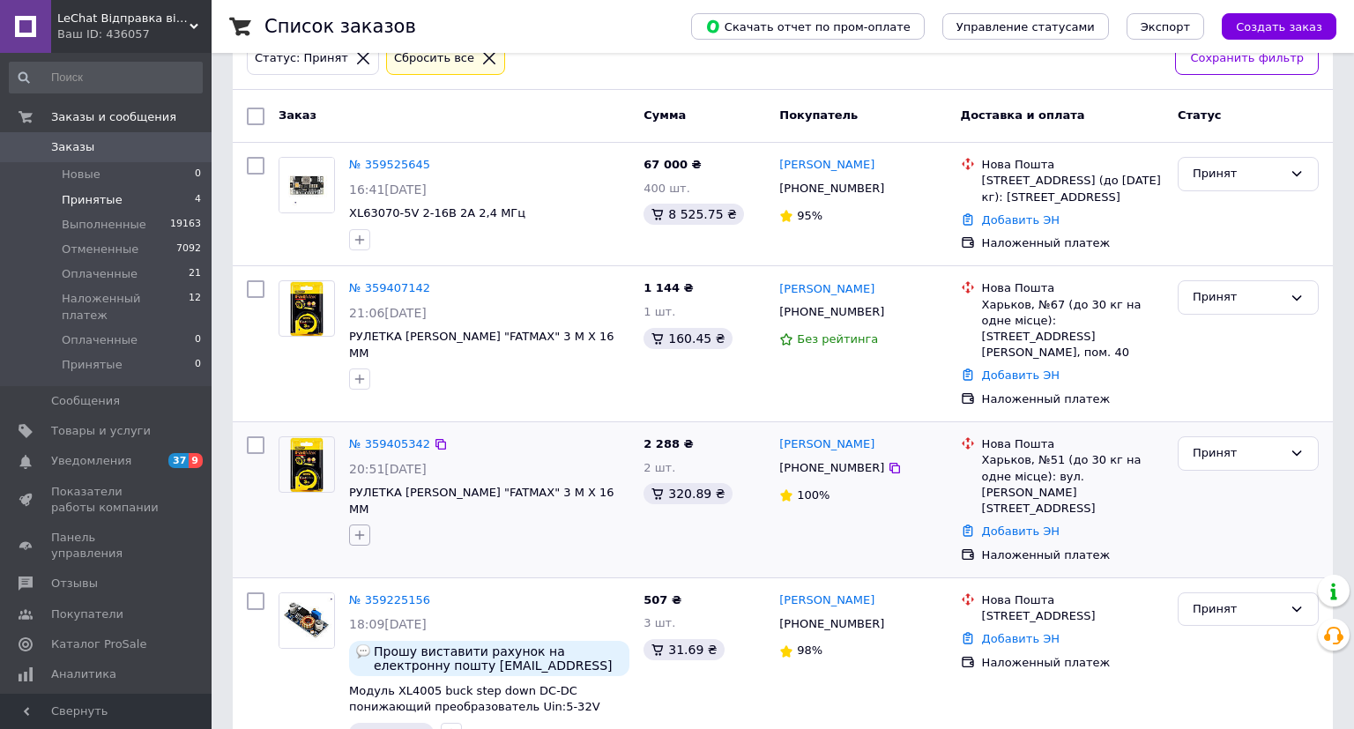
click at [358, 528] on icon "button" at bounding box center [360, 535] width 14 height 14
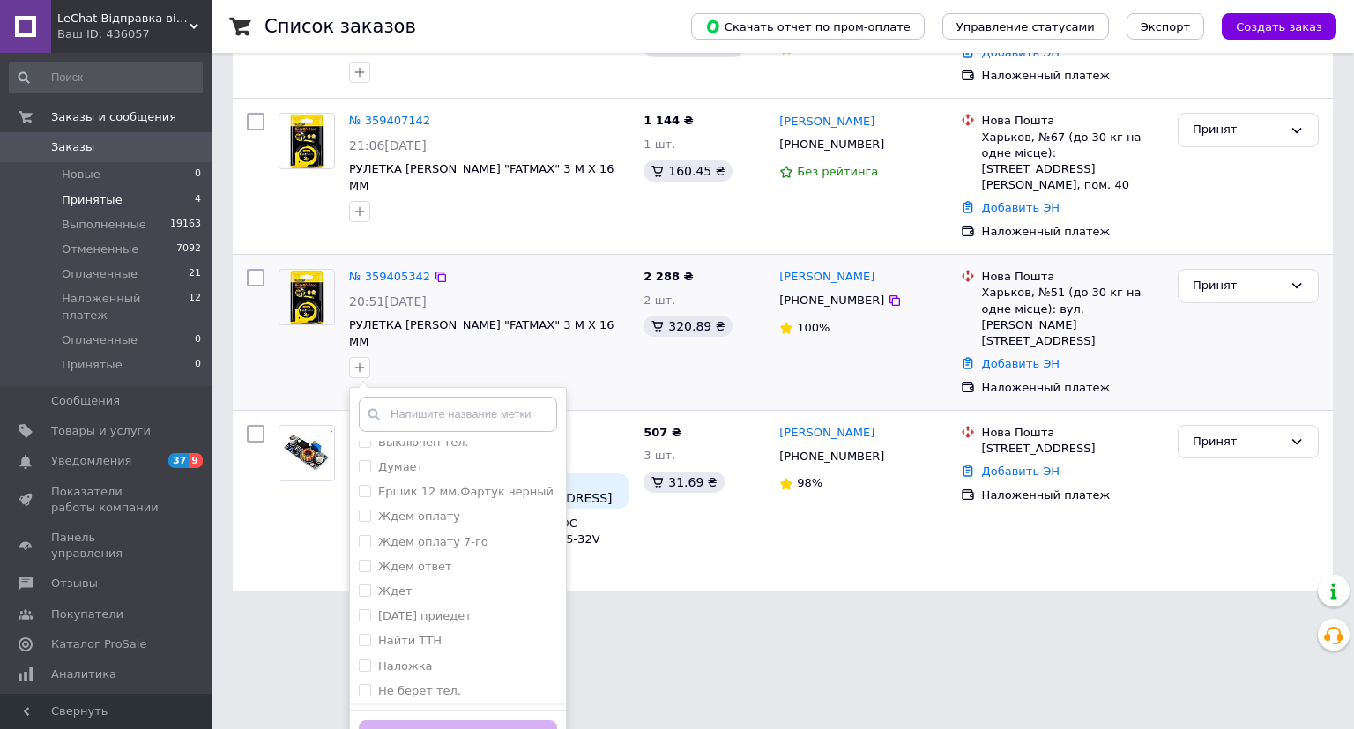
scroll to position [186, 0]
click at [426, 657] on div "отмена" at bounding box center [458, 665] width 198 height 16
checkbox input "true"
click at [447, 720] on button "Добавить метку" at bounding box center [458, 737] width 198 height 34
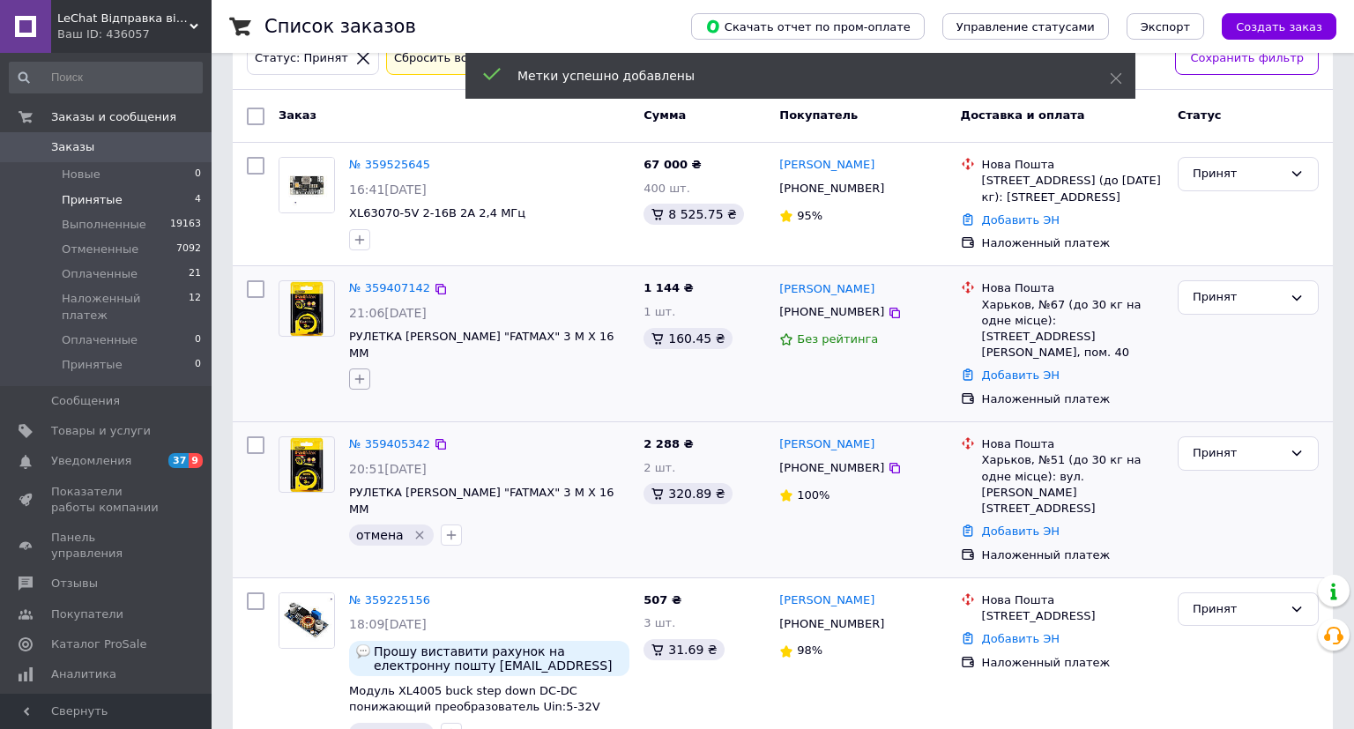
click at [360, 369] on button "button" at bounding box center [359, 379] width 21 height 21
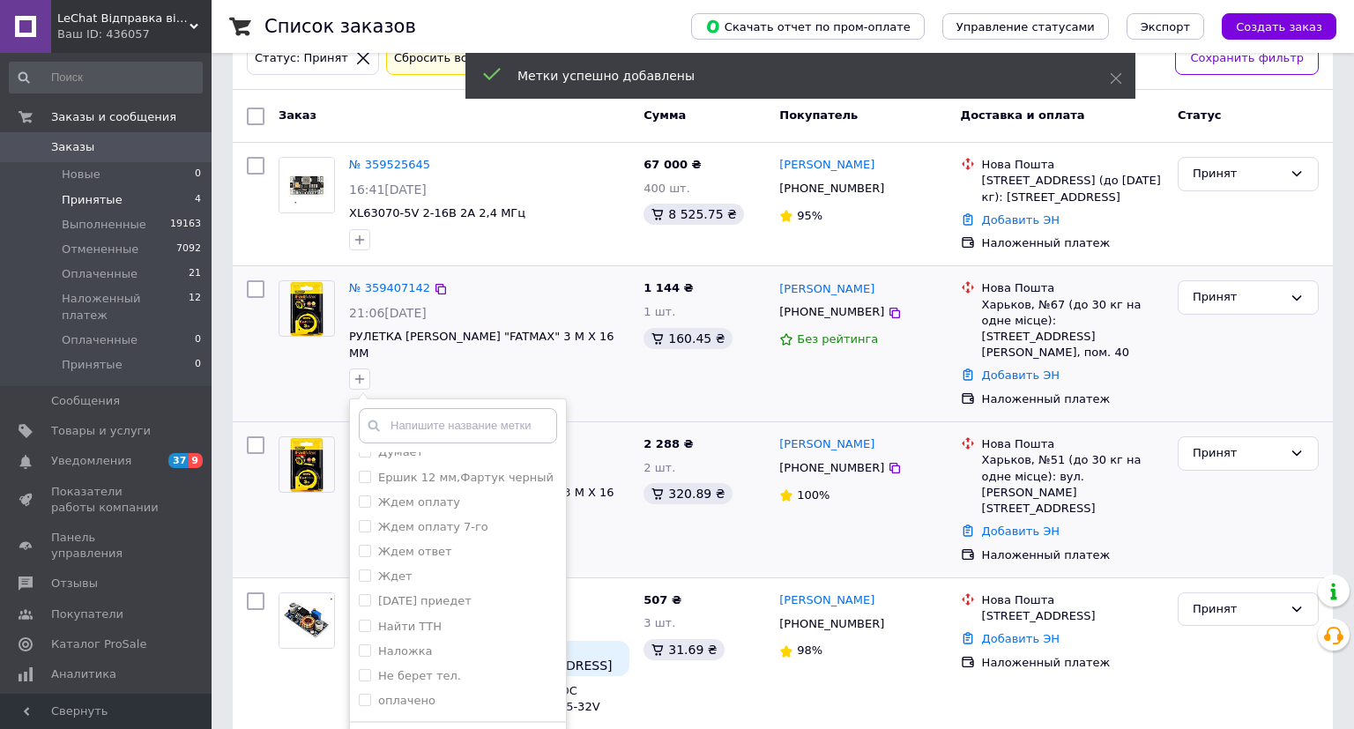
scroll to position [279, 0]
click at [405, 577] on label "отмена" at bounding box center [400, 583] width 44 height 13
checkbox input "true"
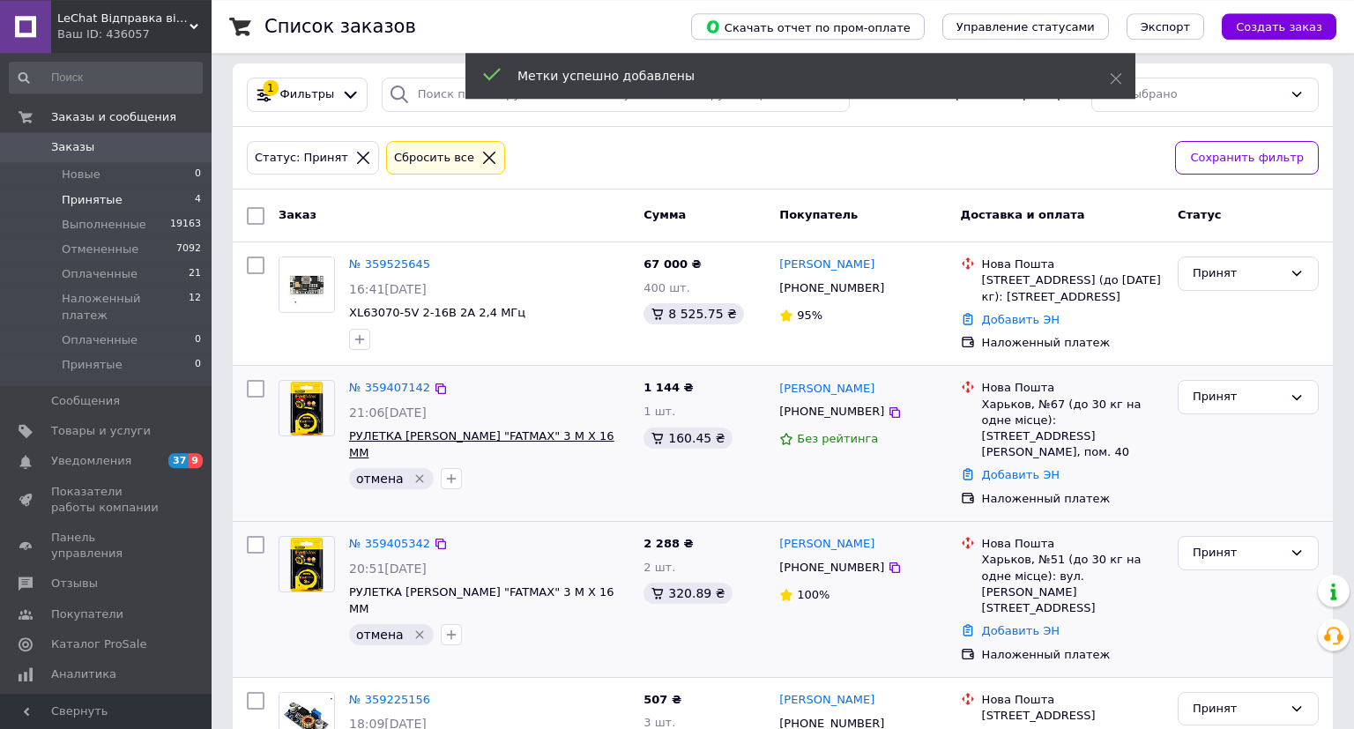
scroll to position [0, 0]
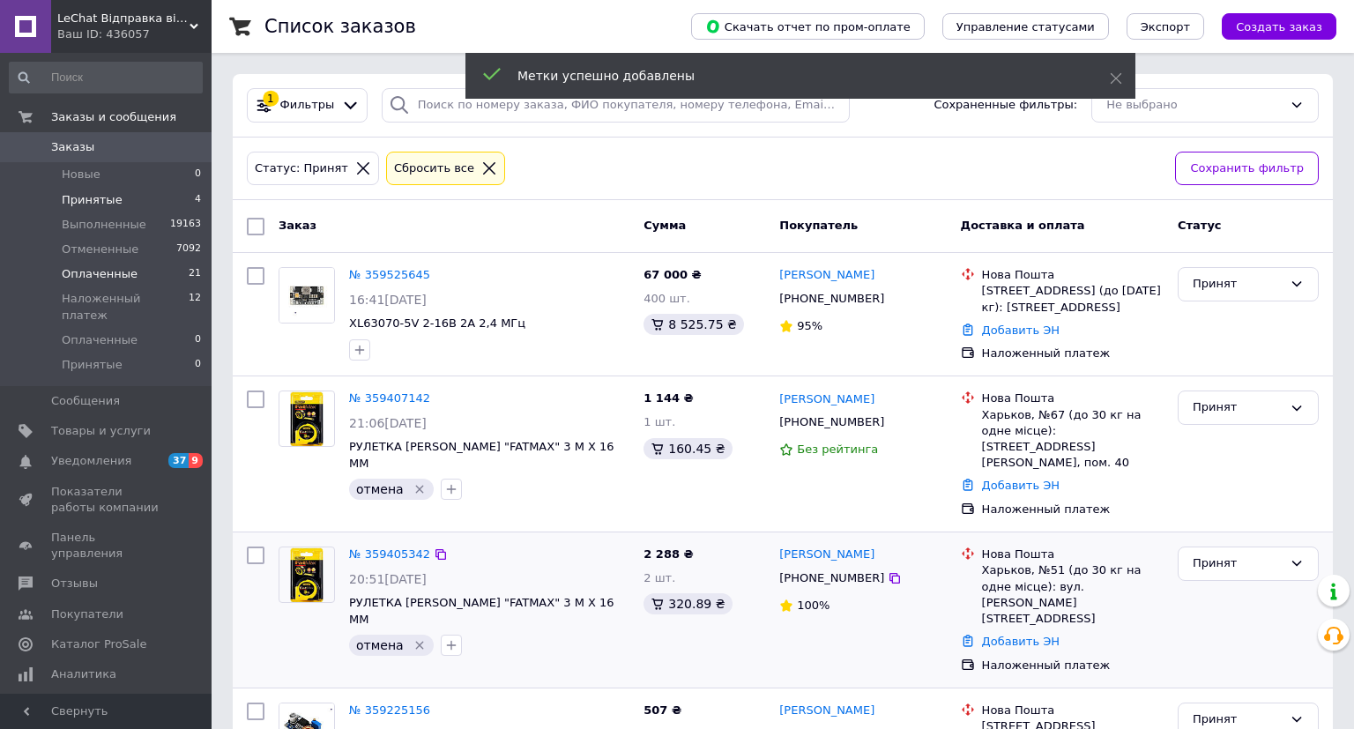
click at [97, 279] on span "Оплаченные" at bounding box center [100, 274] width 76 height 16
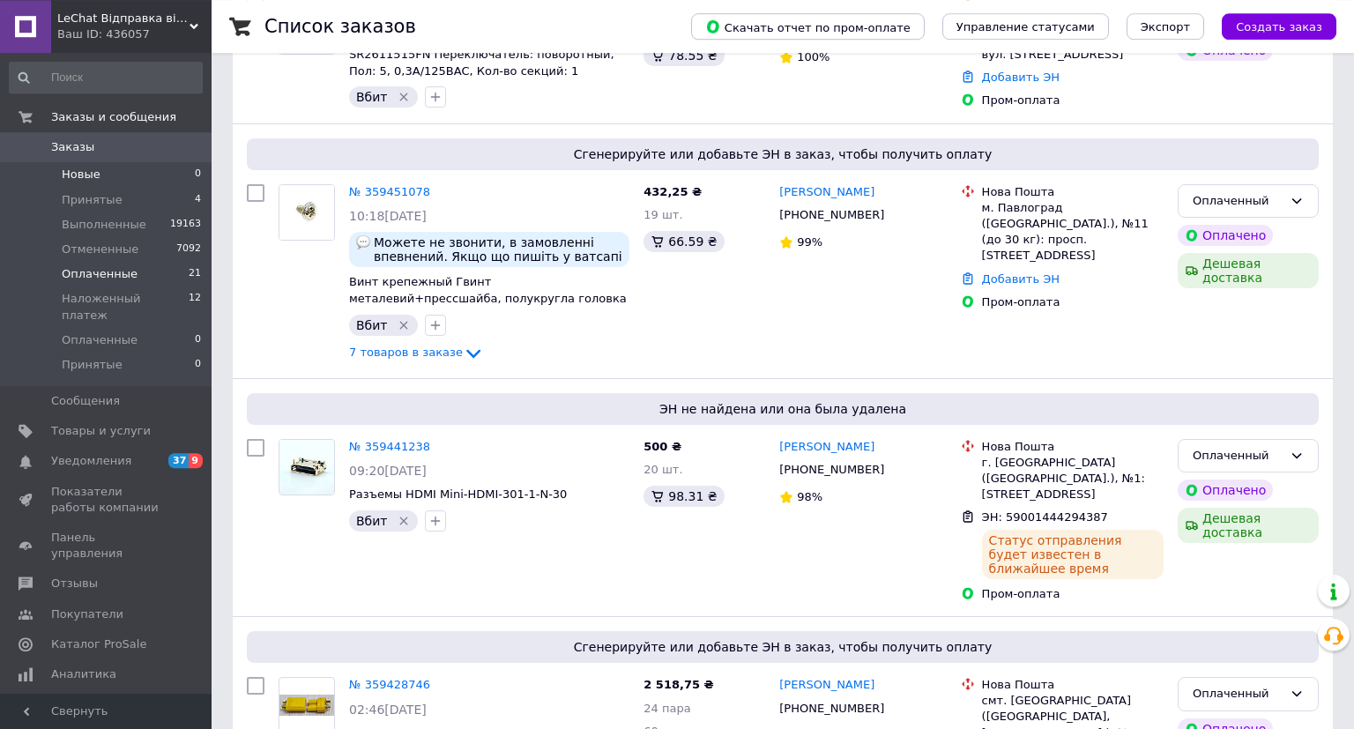
scroll to position [372, 0]
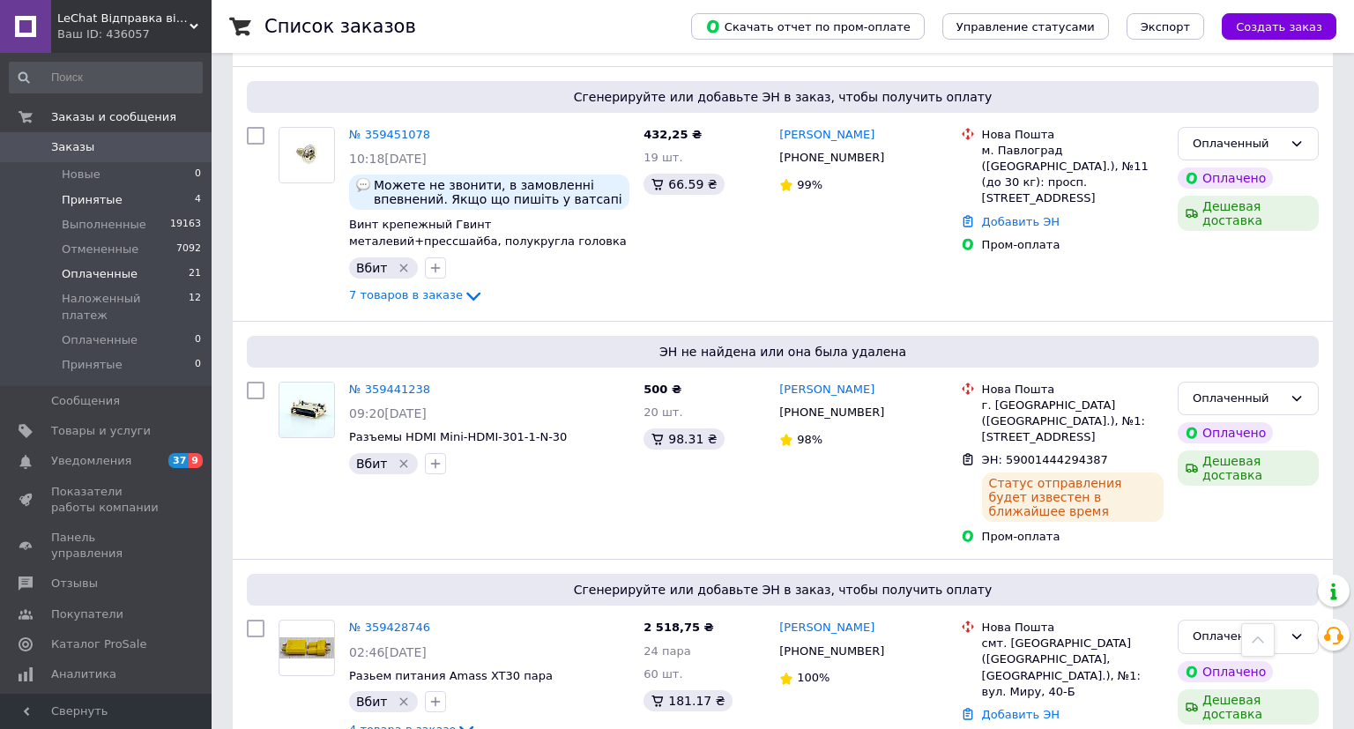
click at [74, 204] on span "Принятые" at bounding box center [92, 200] width 61 height 16
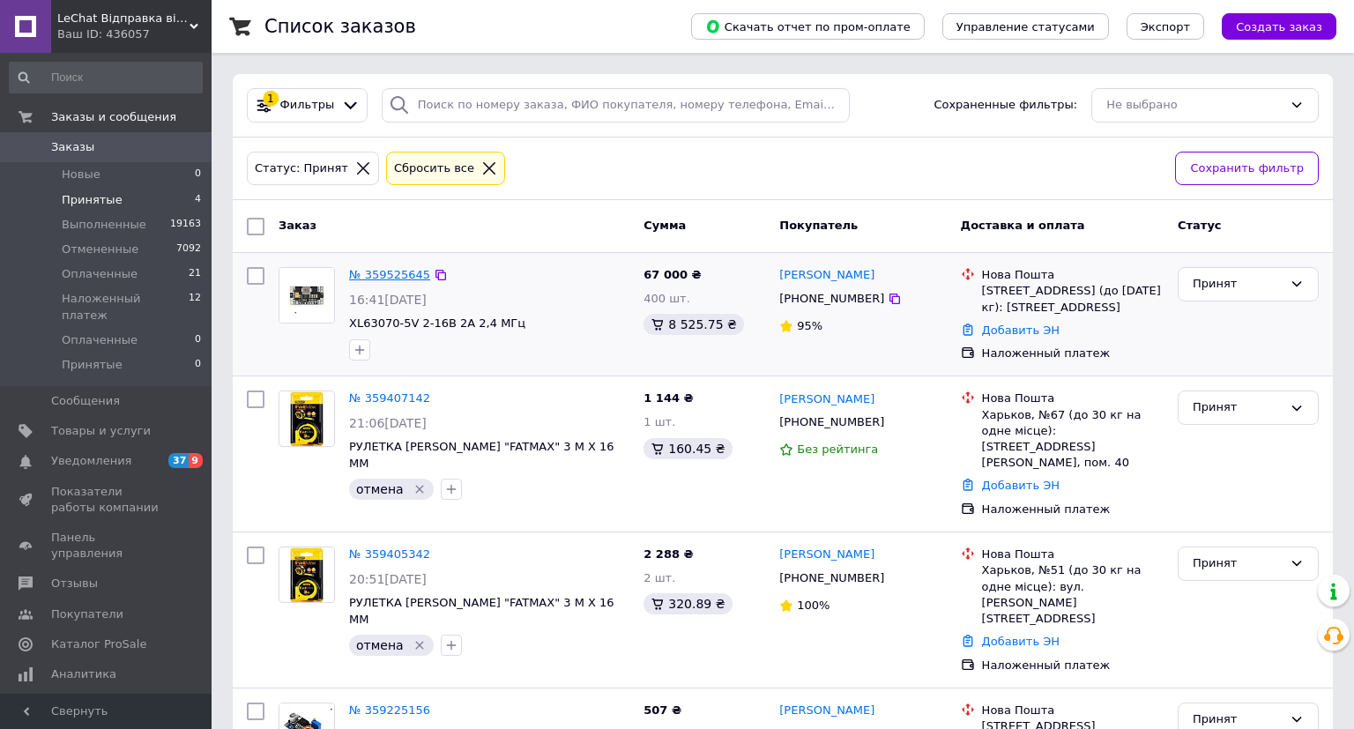
click at [407, 273] on link "№ 359525645" at bounding box center [389, 274] width 81 height 13
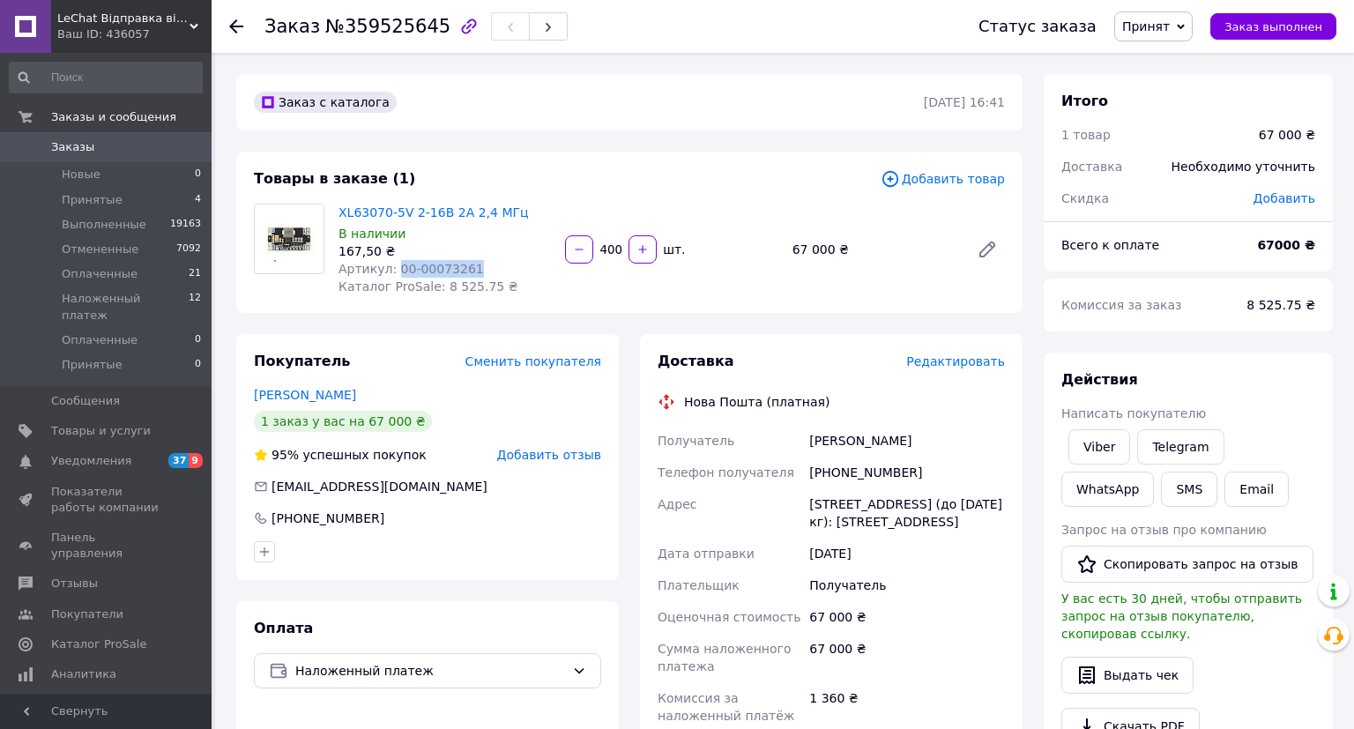
drag, startPoint x: 391, startPoint y: 270, endPoint x: 508, endPoint y: 270, distance: 117.3
click at [511, 270] on div "Артикул: 00-00073261" at bounding box center [445, 269] width 212 height 18
copy span "00-00073261"
click at [875, 351] on div "Доставка Редактировать Нова Пошта (платная) Получатель [PERSON_NAME] Телефон по…" at bounding box center [831, 669] width 383 height 670
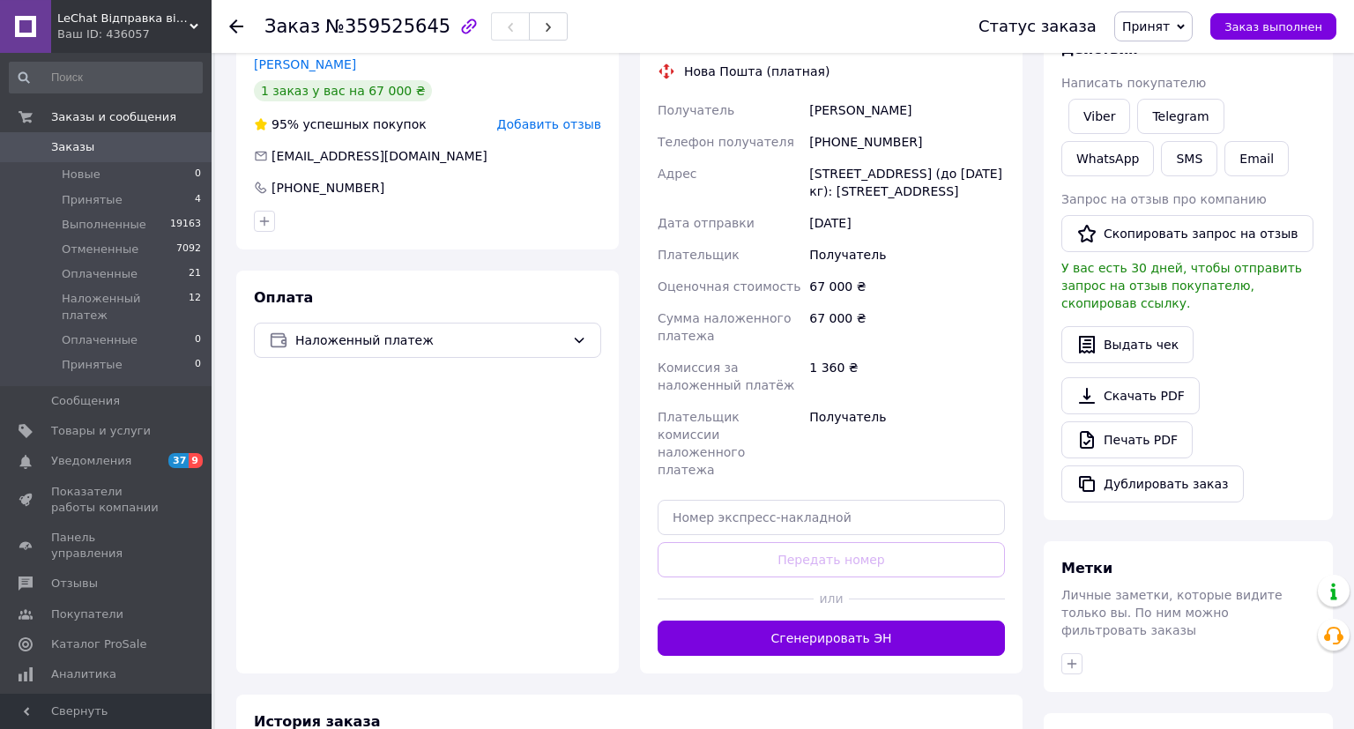
scroll to position [532, 0]
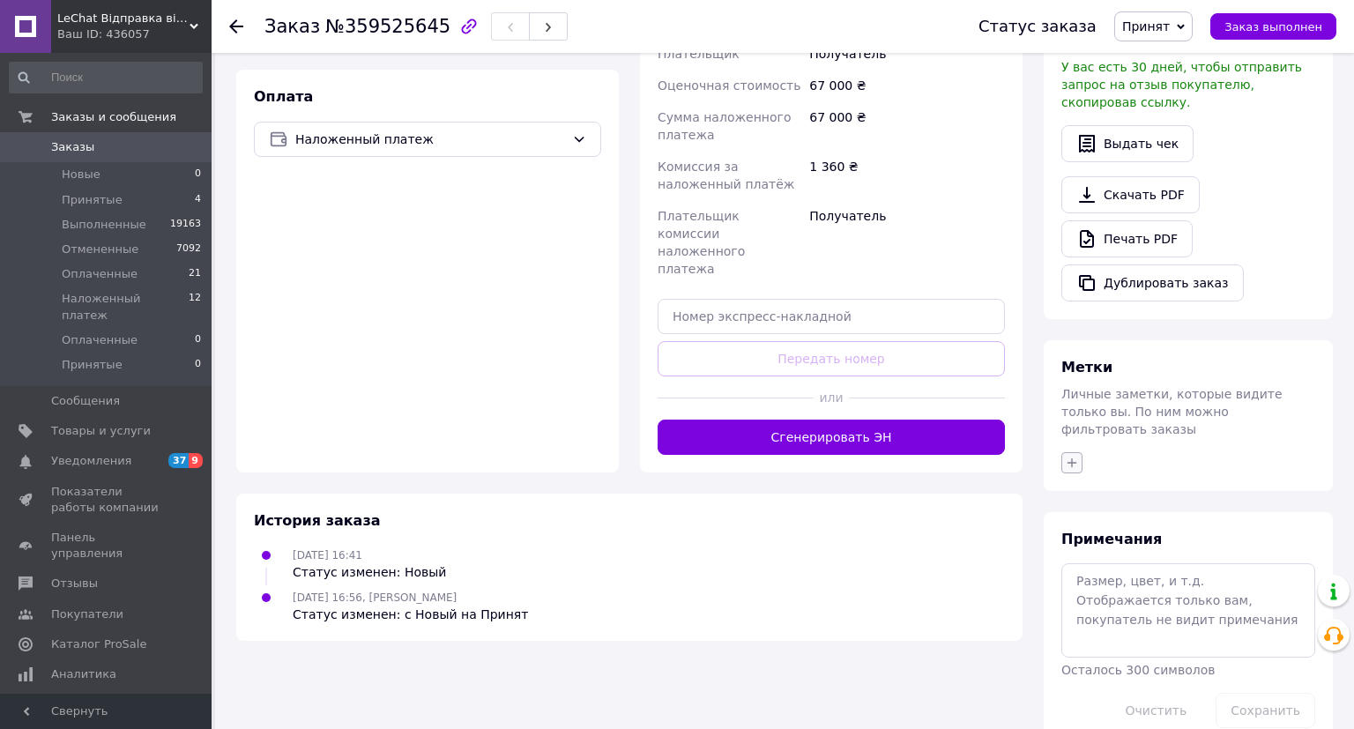
click at [1078, 452] on button "button" at bounding box center [1071, 462] width 21 height 21
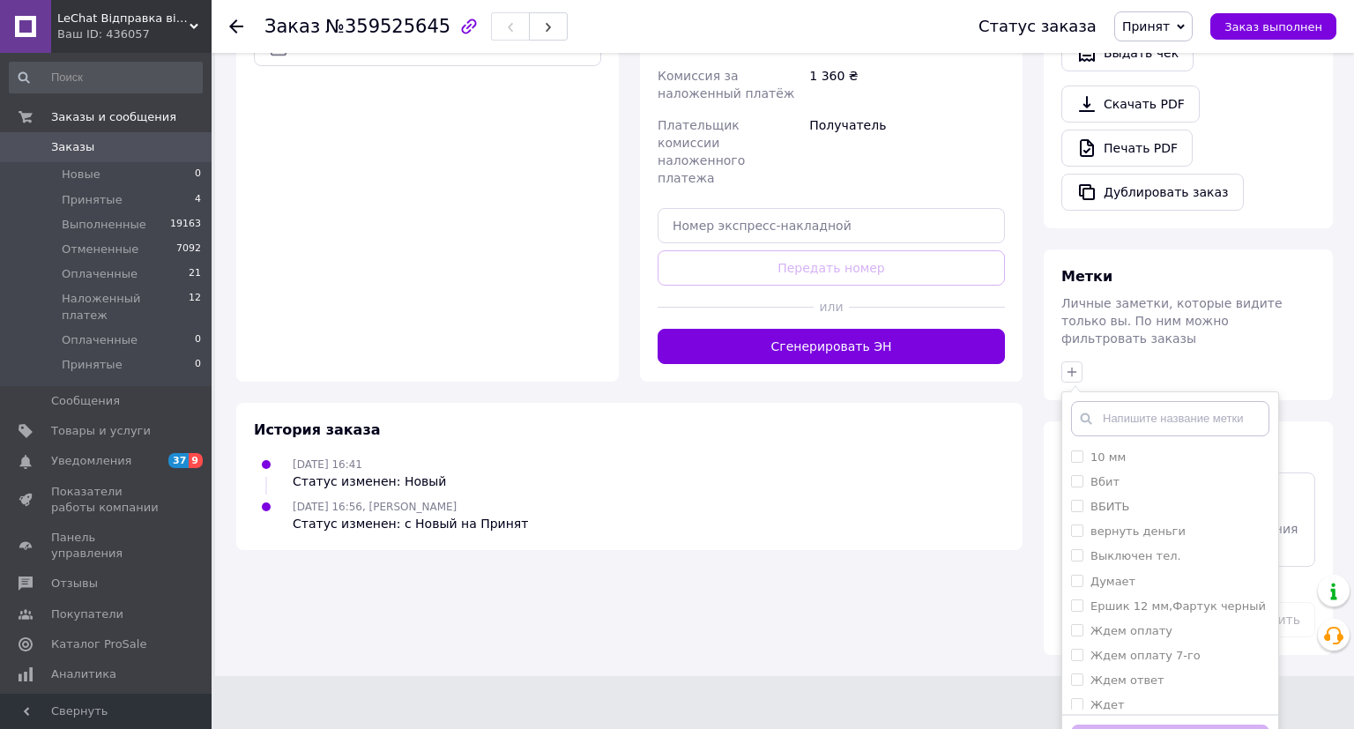
click at [1181, 316] on div "Метки Личные заметки, которые видите только вы. По ним можно фильтровать заказы…" at bounding box center [1188, 324] width 289 height 151
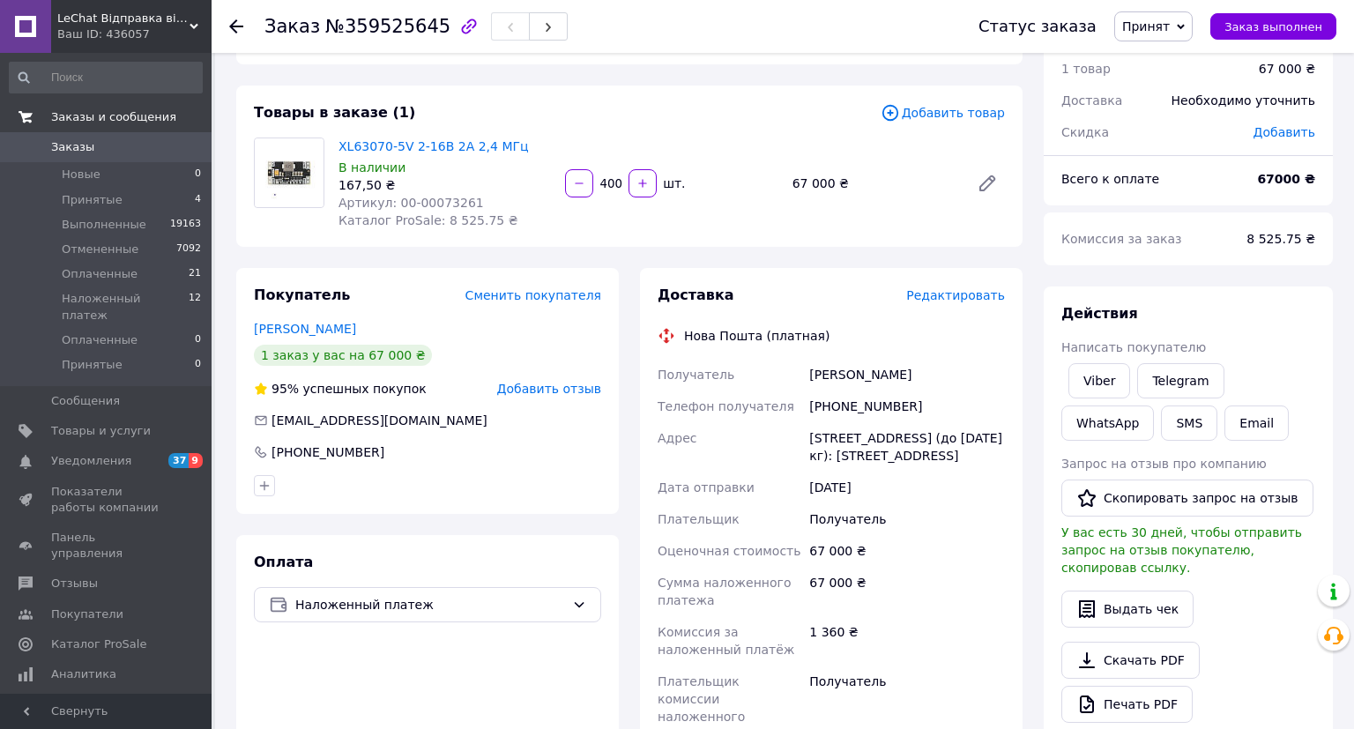
scroll to position [0, 0]
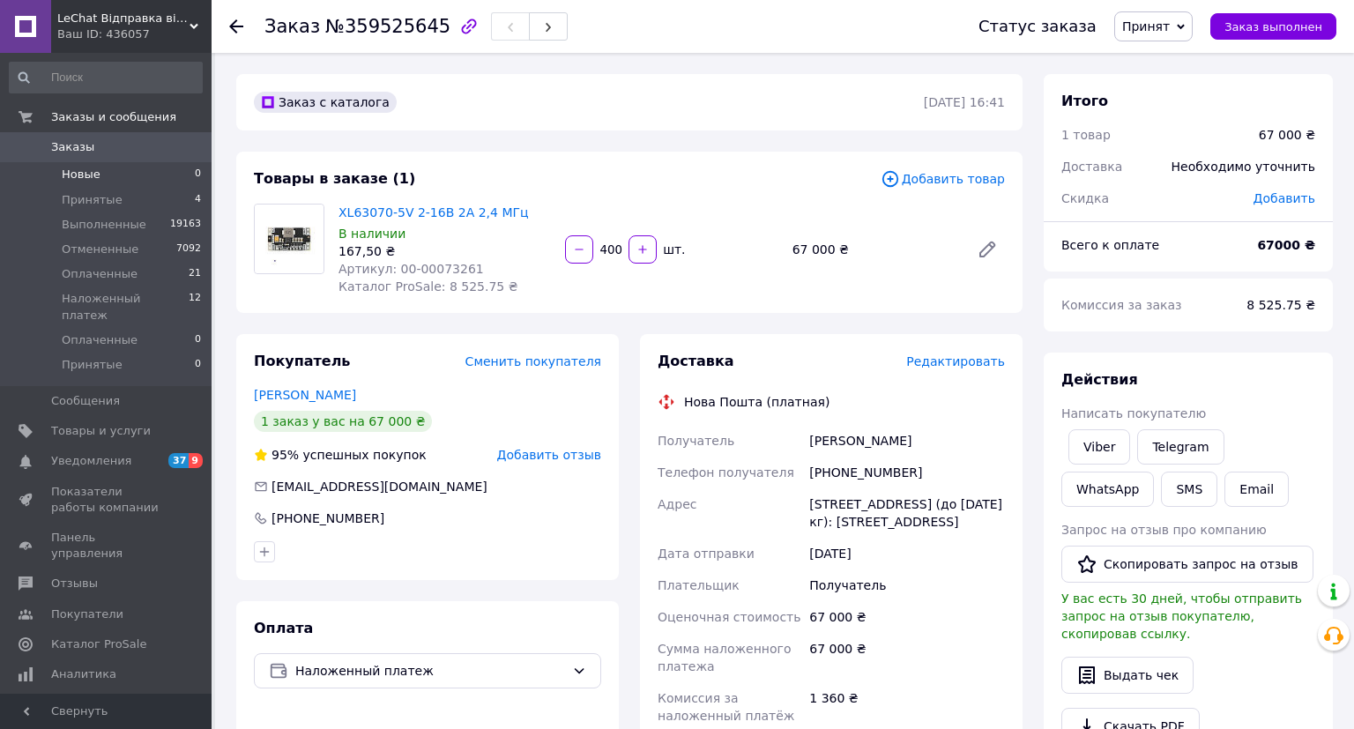
click at [72, 175] on span "Новые" at bounding box center [81, 175] width 39 height 16
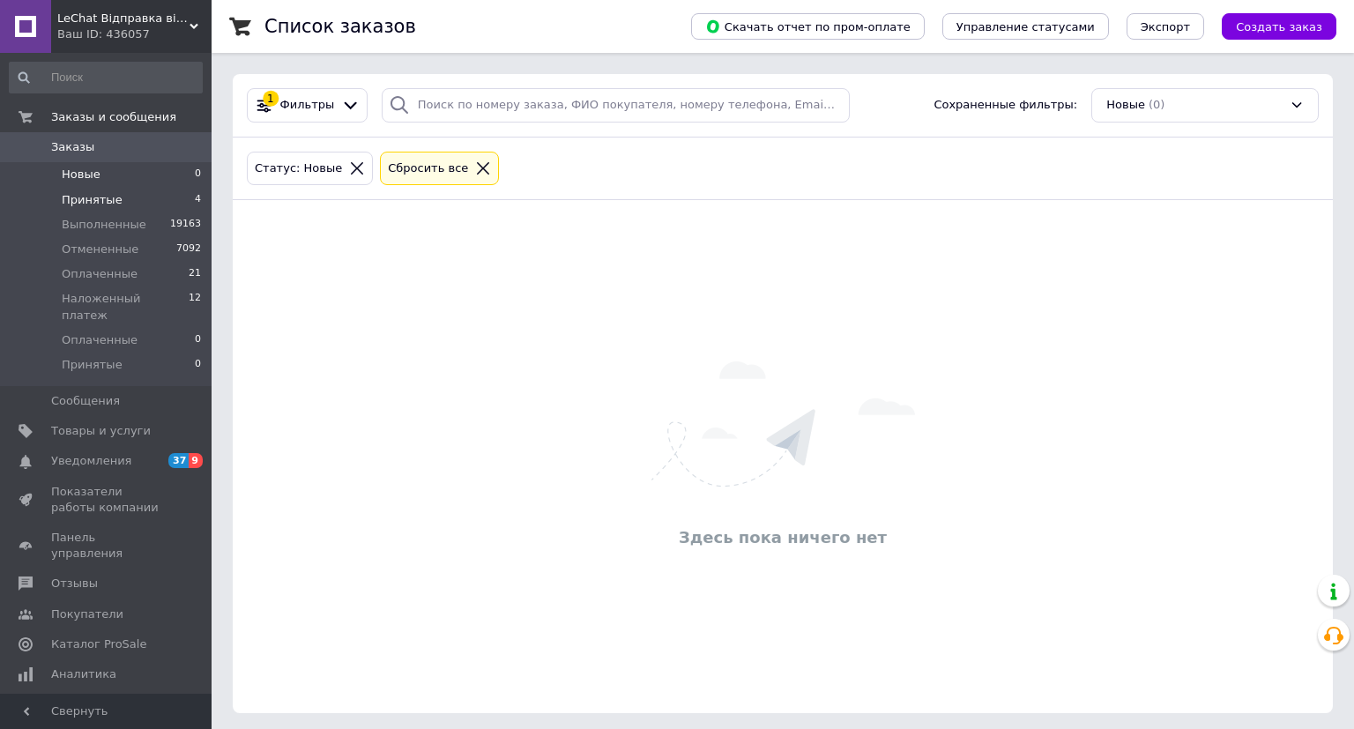
click at [81, 204] on span "Принятые" at bounding box center [92, 200] width 61 height 16
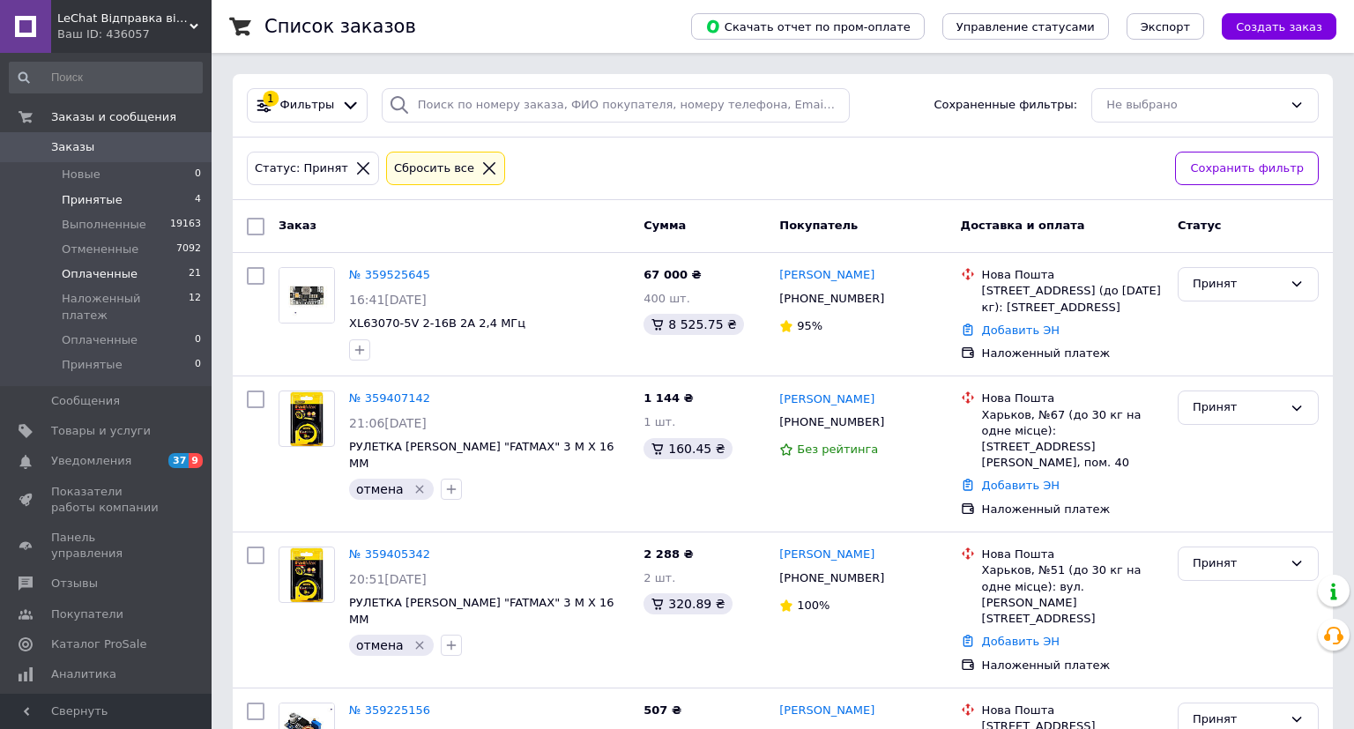
click at [71, 277] on span "Оплаченные" at bounding box center [100, 274] width 76 height 16
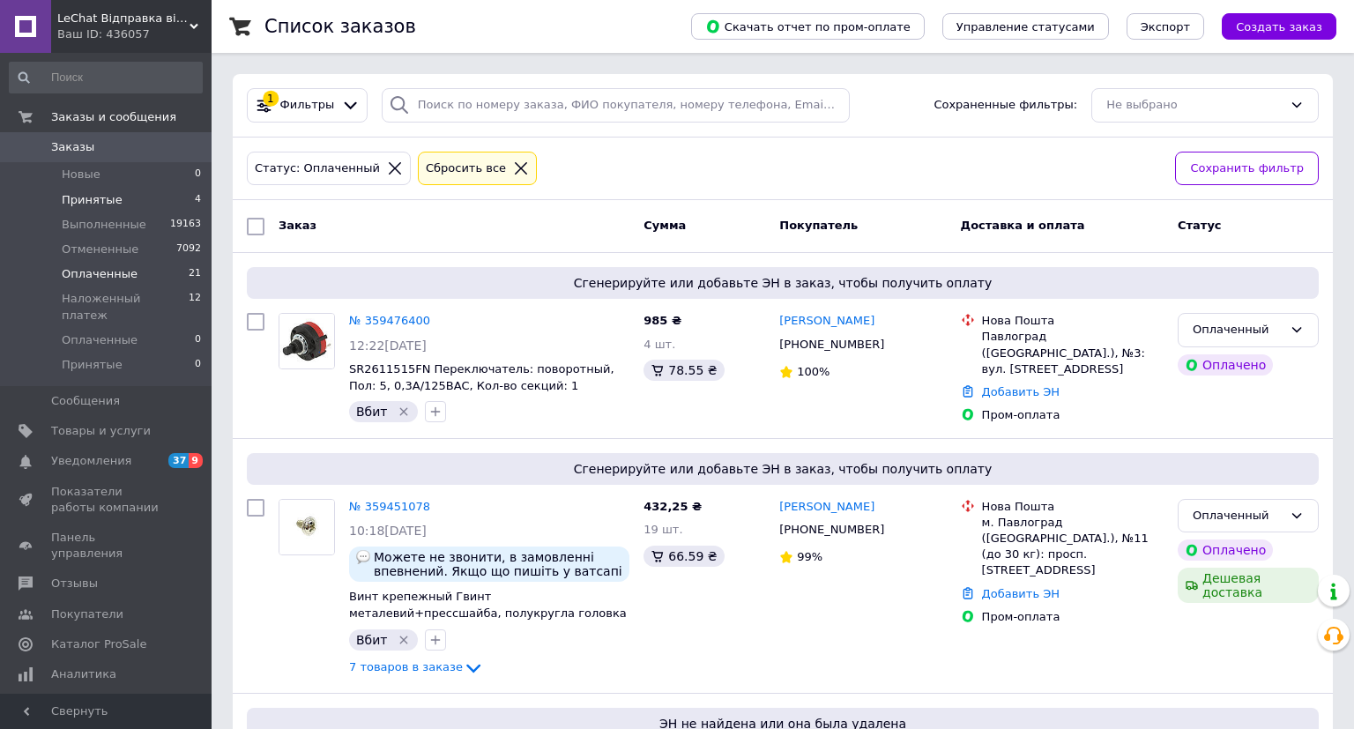
click at [99, 205] on span "Принятые" at bounding box center [92, 200] width 61 height 16
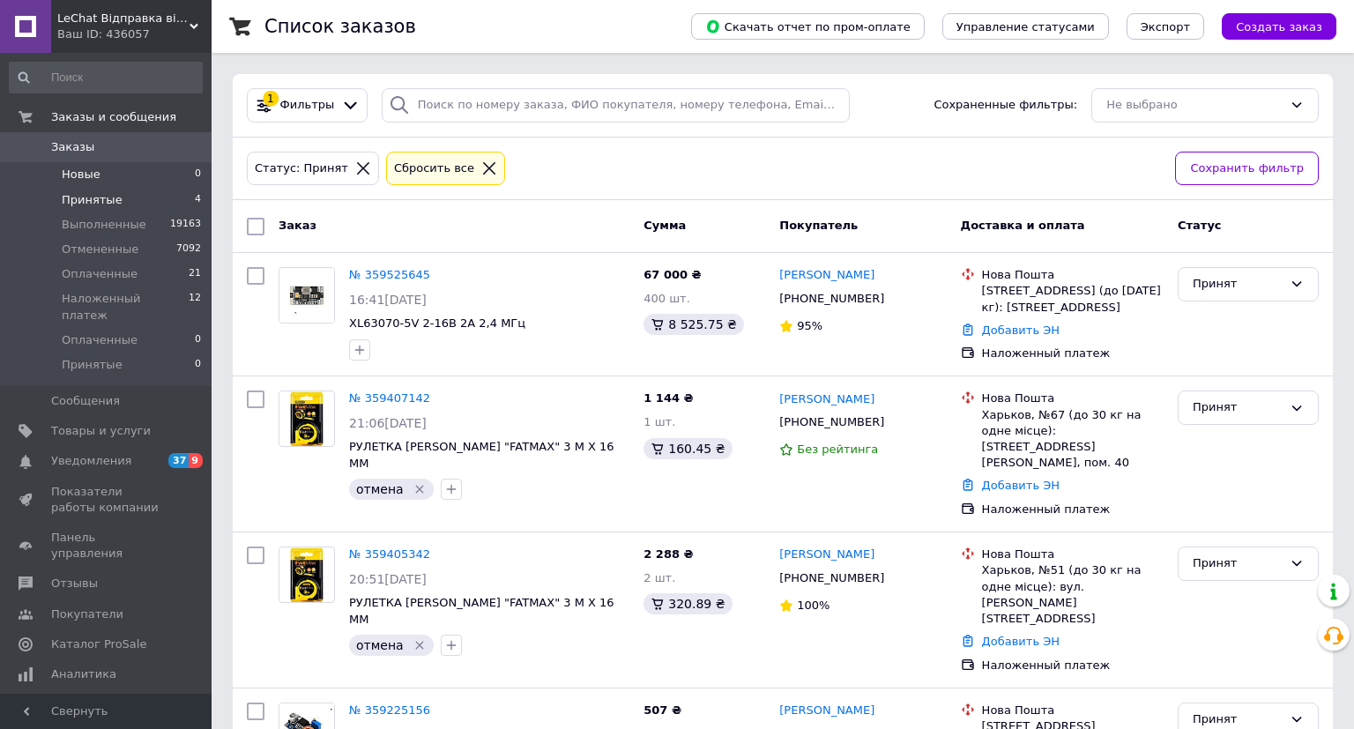
click at [93, 178] on span "Новые" at bounding box center [81, 175] width 39 height 16
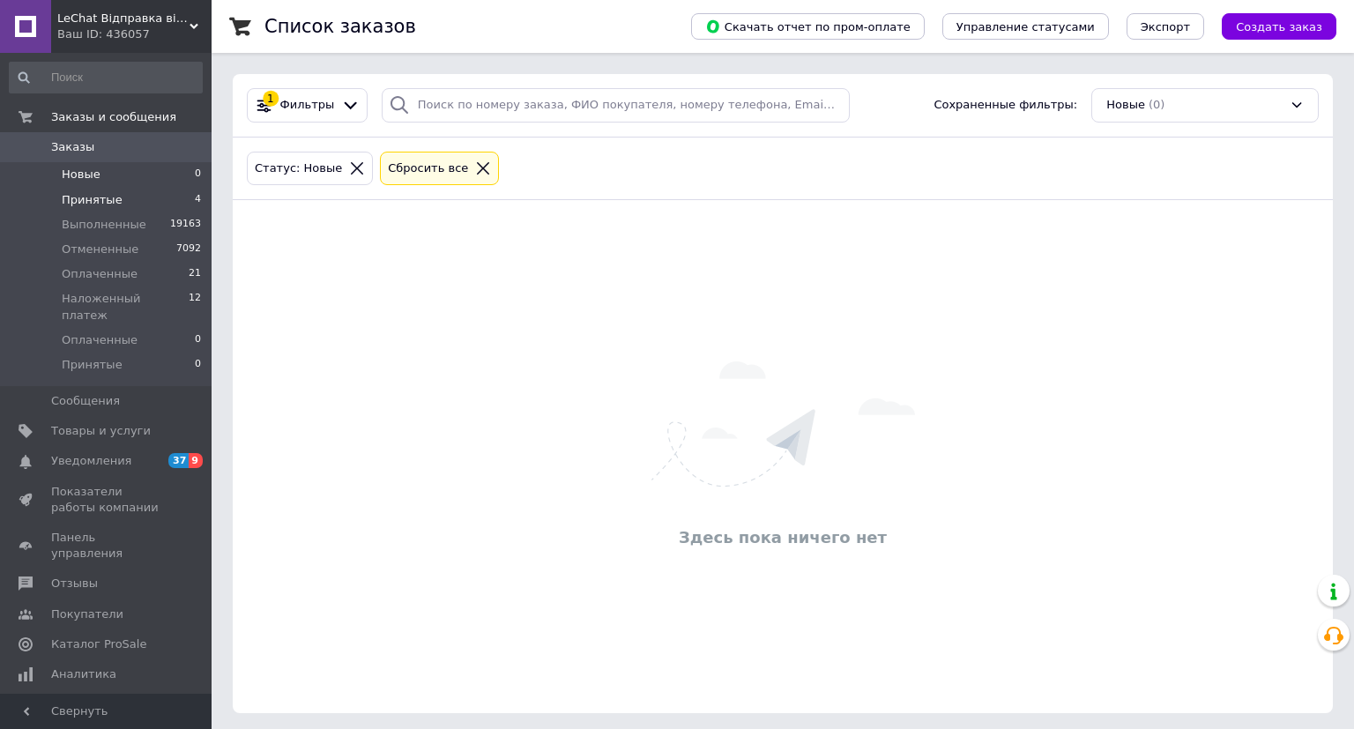
click at [96, 205] on span "Принятые" at bounding box center [92, 200] width 61 height 16
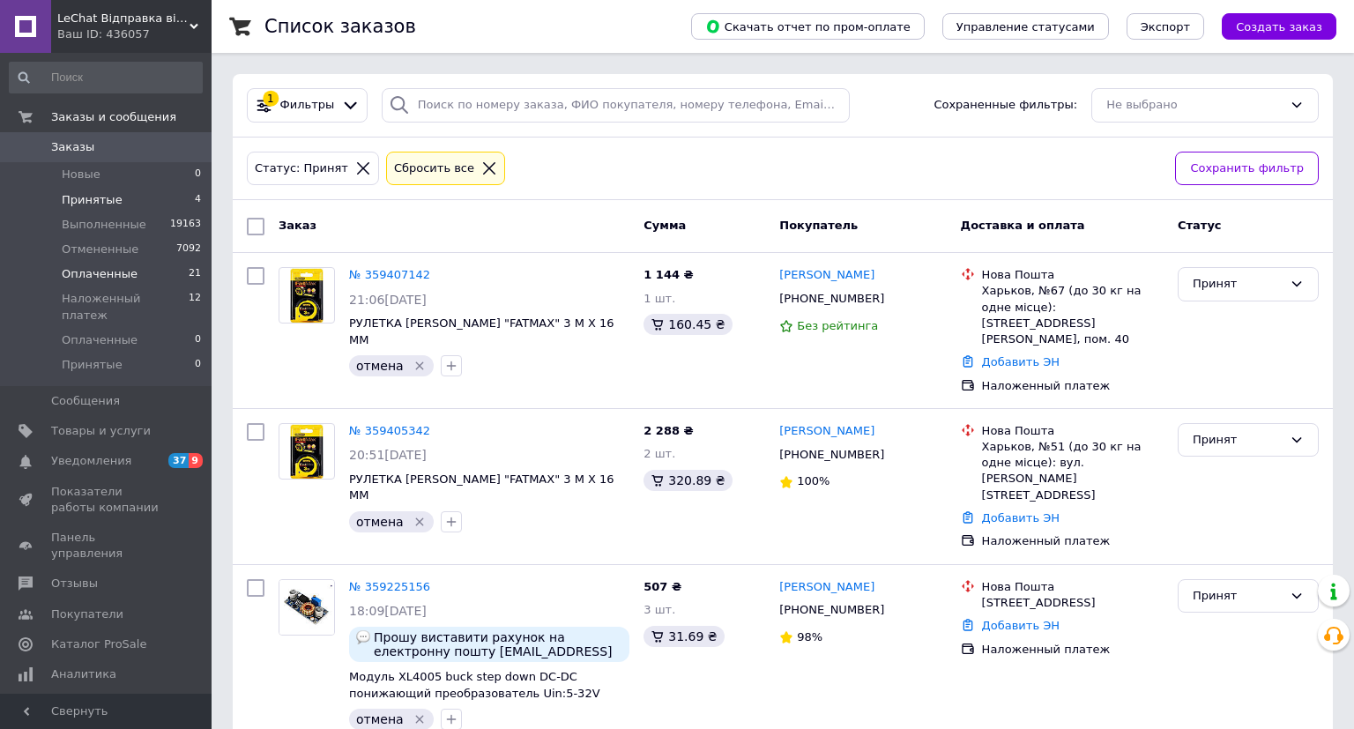
click at [99, 279] on span "Оплаченные" at bounding box center [100, 274] width 76 height 16
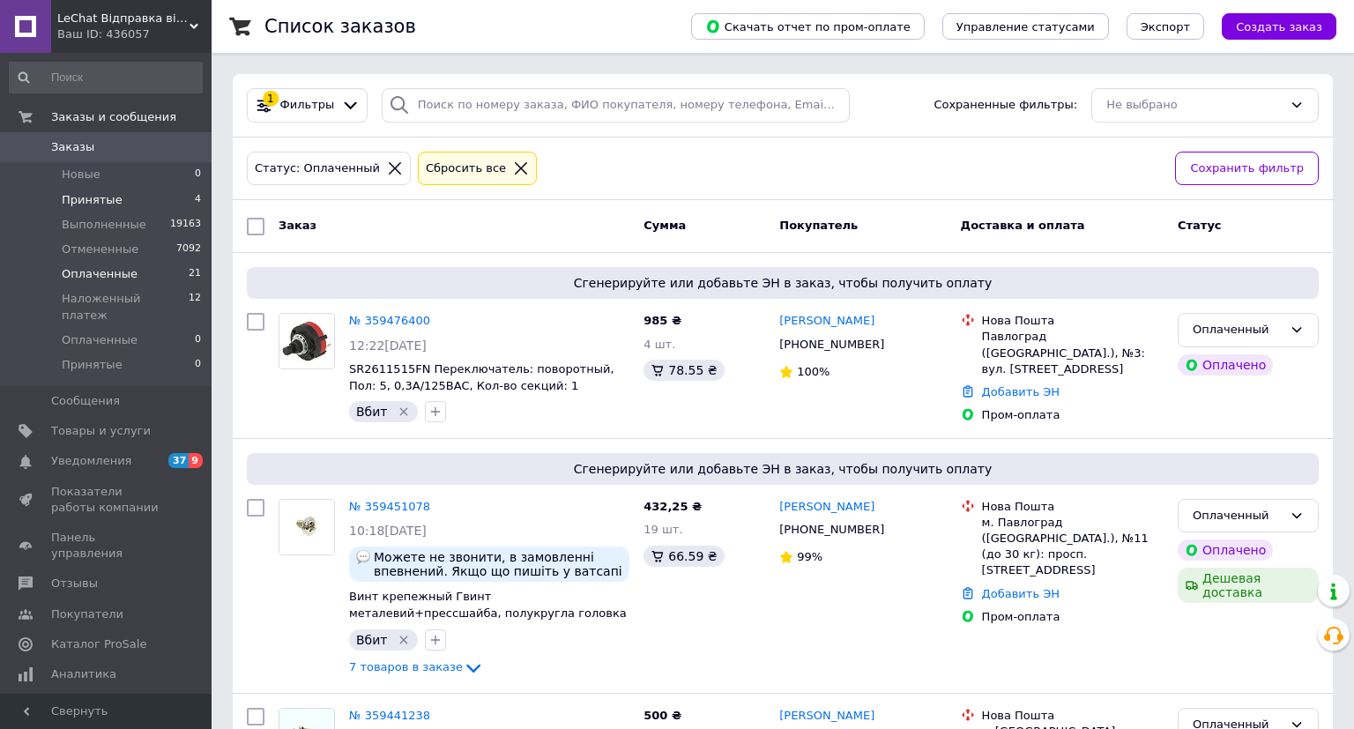
click at [82, 196] on span "Принятые" at bounding box center [92, 200] width 61 height 16
